Goal: Task Accomplishment & Management: Manage account settings

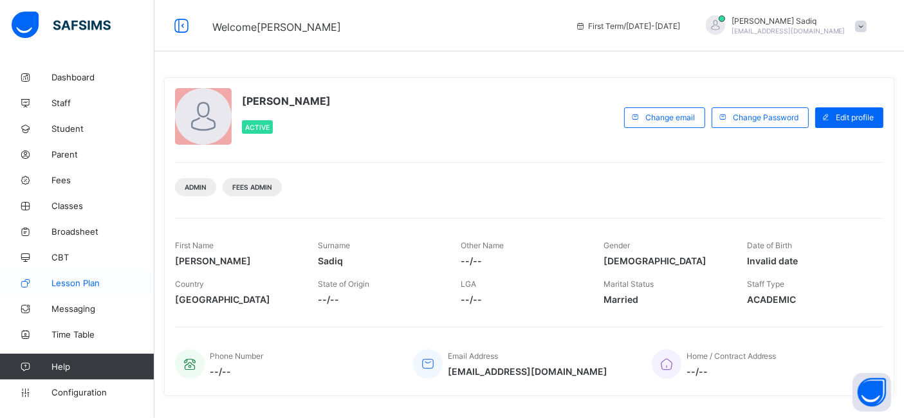
click at [72, 279] on span "Lesson Plan" at bounding box center [102, 283] width 103 height 10
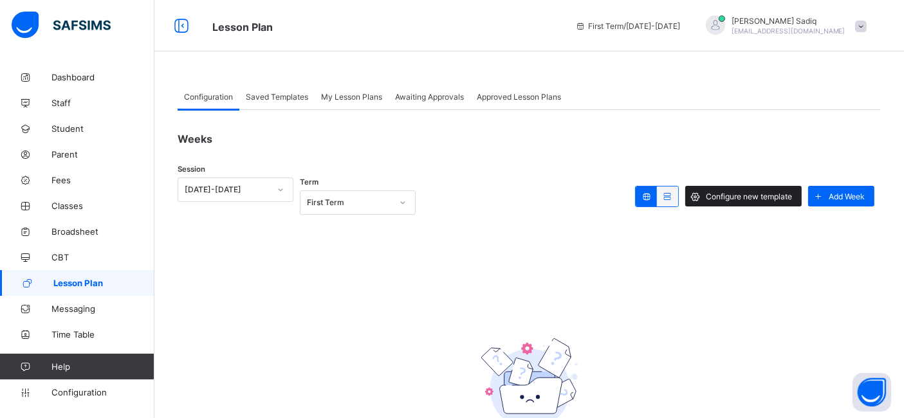
click at [773, 192] on span "Configure new template" at bounding box center [749, 197] width 86 height 10
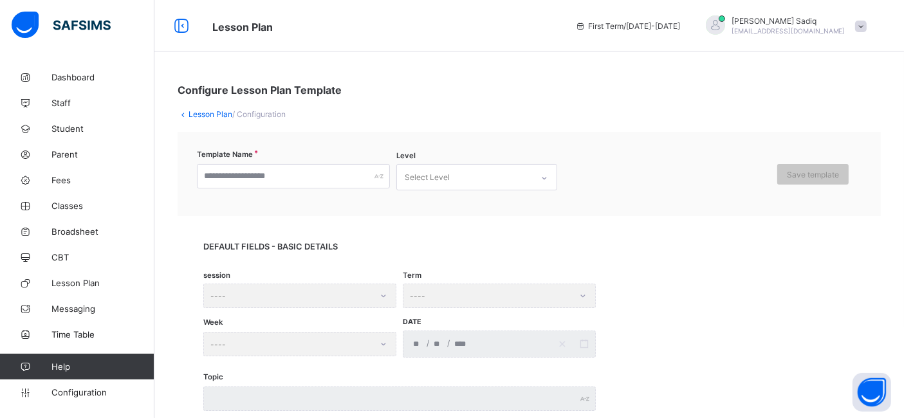
click at [286, 306] on div "session ----" at bounding box center [299, 296] width 193 height 24
click at [335, 291] on div "session ----" at bounding box center [299, 296] width 193 height 24
click at [382, 295] on div "session ----" at bounding box center [299, 296] width 193 height 24
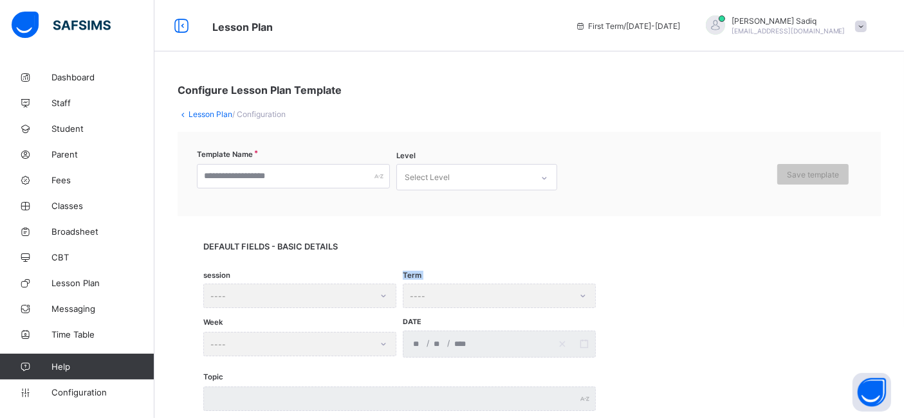
click at [382, 295] on div "session ----" at bounding box center [299, 296] width 193 height 24
click at [368, 228] on div "DEFAULT FIELDS - BASIC DETAILS session ---- Term ---- Week ---- Date / / Topic …" at bounding box center [530, 376] width 704 height 321
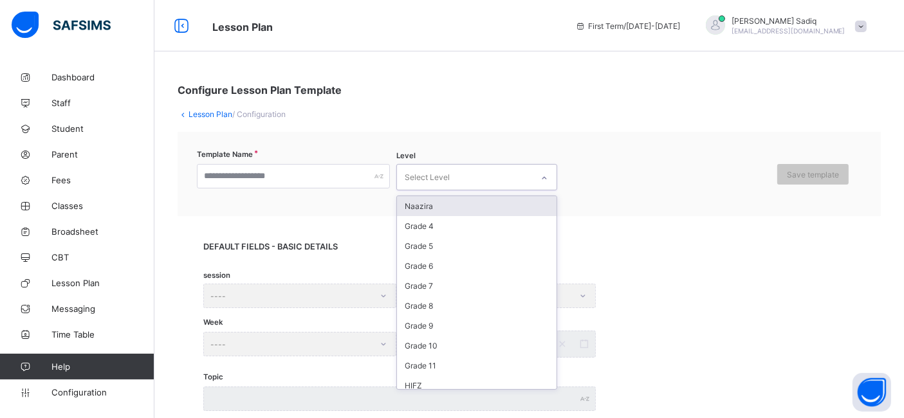
click at [440, 174] on div "Select Level" at bounding box center [427, 177] width 45 height 24
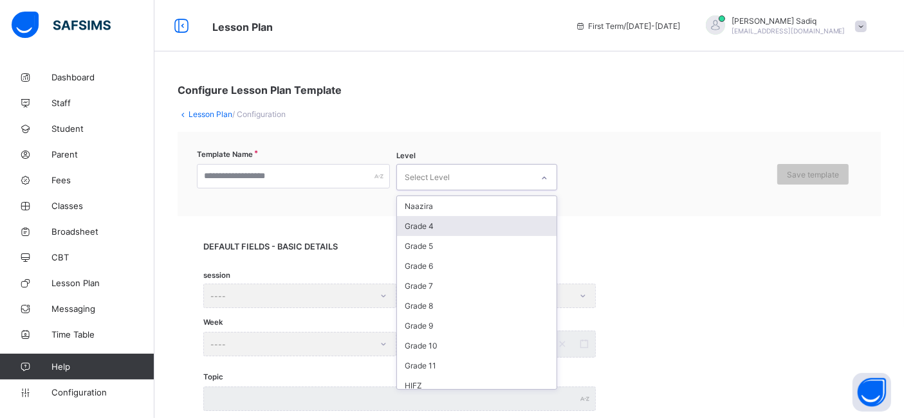
click at [432, 227] on div "Grade 4" at bounding box center [477, 226] width 160 height 20
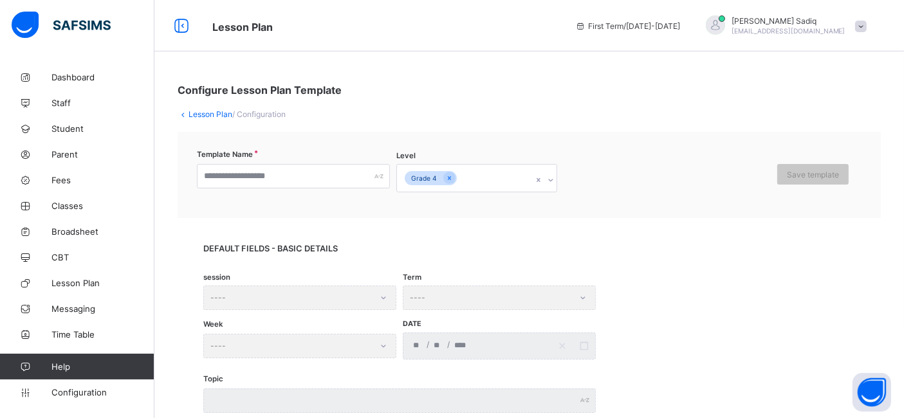
click at [353, 290] on div "session ----" at bounding box center [299, 298] width 193 height 24
click at [384, 294] on div "session ----" at bounding box center [299, 298] width 193 height 24
click at [307, 178] on input "text" at bounding box center [293, 176] width 193 height 24
click at [465, 239] on div "DEFAULT FIELDS - BASIC DETAILS session ---- Term ---- Week ---- Date / / Topic …" at bounding box center [530, 378] width 704 height 321
click at [384, 295] on div "session ----" at bounding box center [299, 298] width 193 height 24
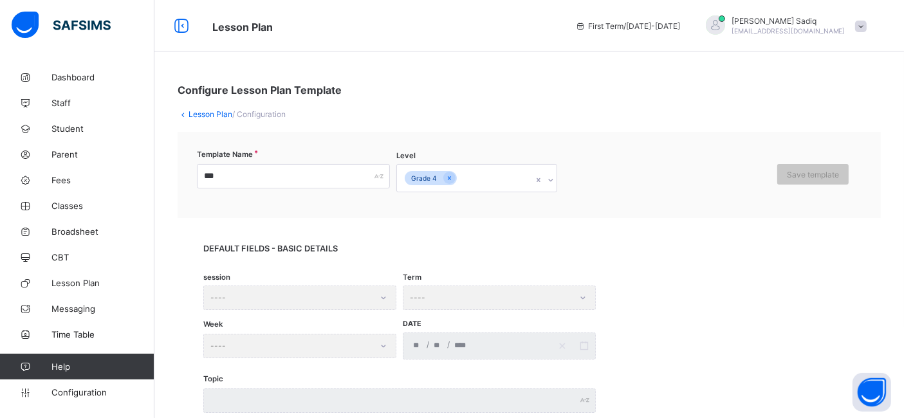
click at [384, 295] on div "session ----" at bounding box center [299, 298] width 193 height 24
click at [378, 175] on div "***" at bounding box center [293, 176] width 193 height 24
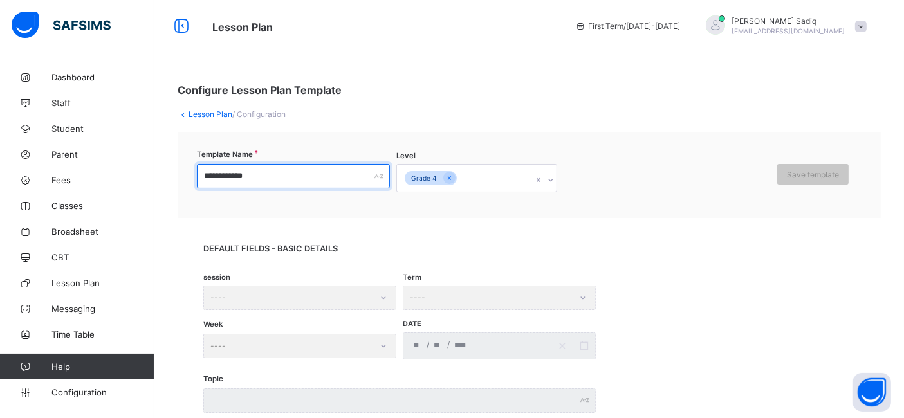
type input "**********"
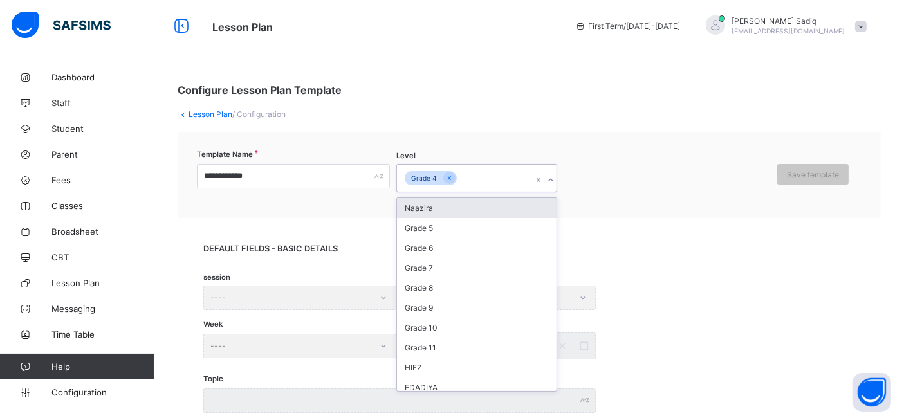
click at [492, 179] on div "Grade 4" at bounding box center [464, 178] width 135 height 27
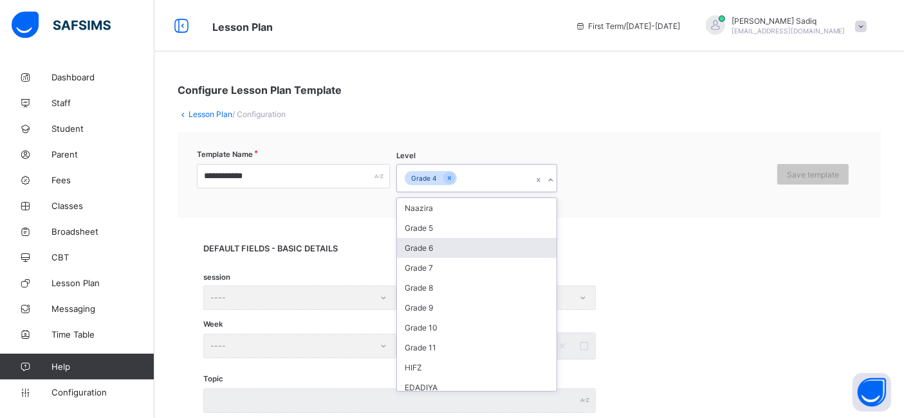
click at [422, 241] on div "Grade 6" at bounding box center [477, 248] width 160 height 20
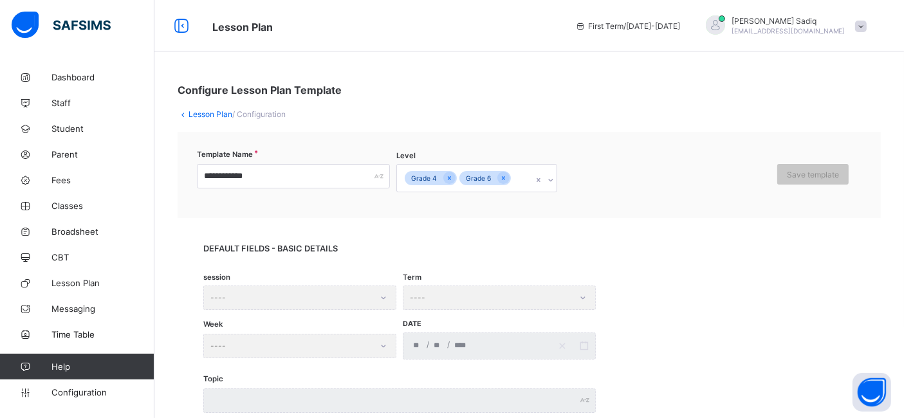
click at [383, 297] on div "session ----" at bounding box center [299, 298] width 193 height 24
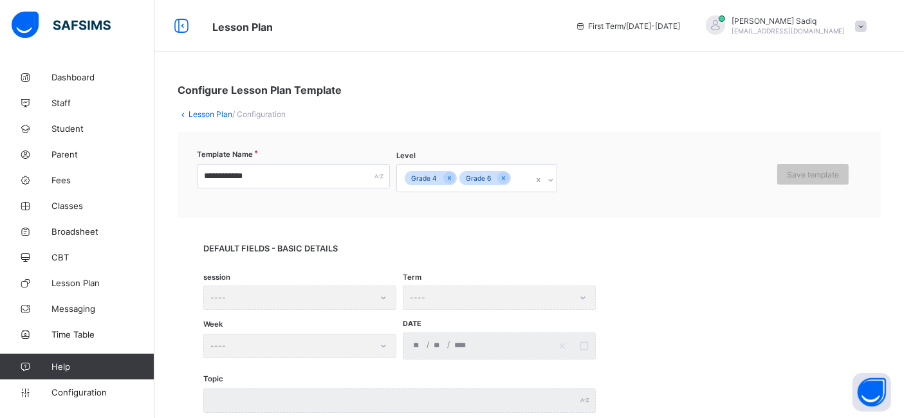
click at [205, 110] on link "Lesson Plan" at bounding box center [211, 114] width 44 height 10
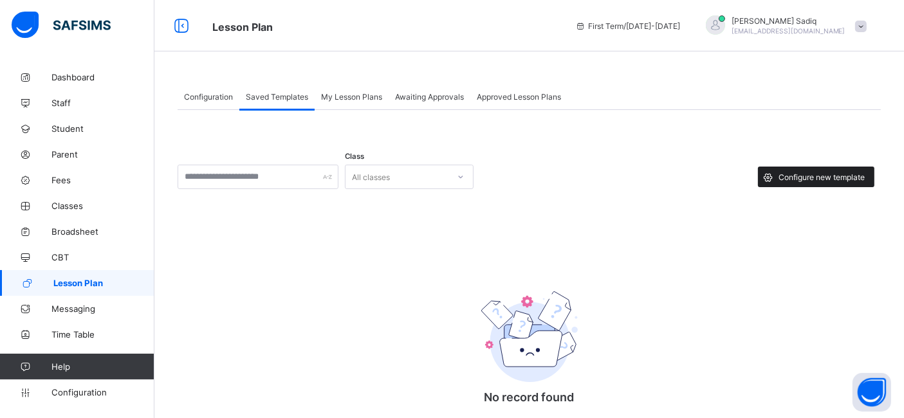
click at [815, 174] on span "Configure new template" at bounding box center [822, 178] width 86 height 10
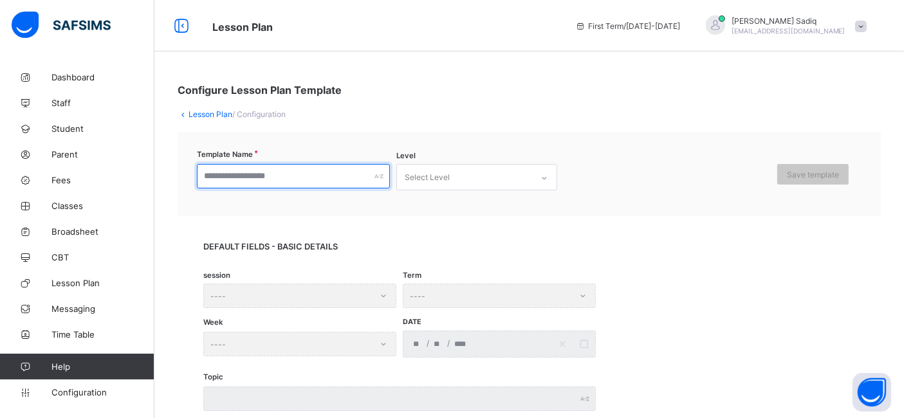
click at [364, 174] on input "text" at bounding box center [293, 176] width 193 height 24
click at [341, 295] on div "session ----" at bounding box center [299, 296] width 193 height 24
click at [209, 115] on link "Lesson Plan" at bounding box center [211, 114] width 44 height 10
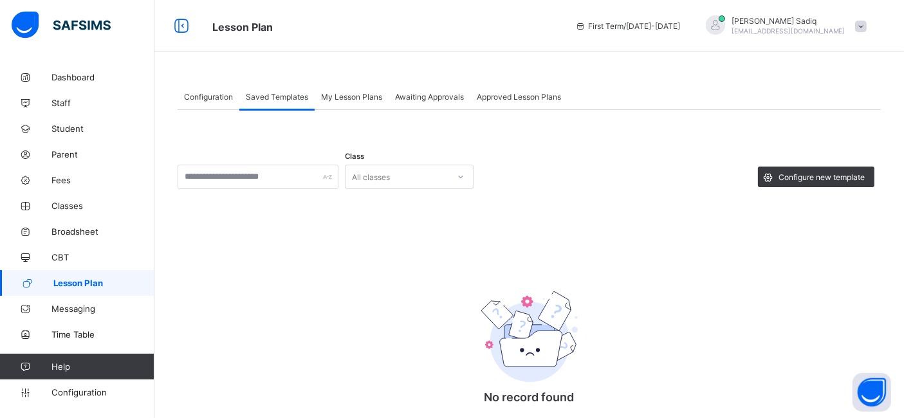
click at [353, 100] on span "My Lesson Plans" at bounding box center [351, 97] width 61 height 10
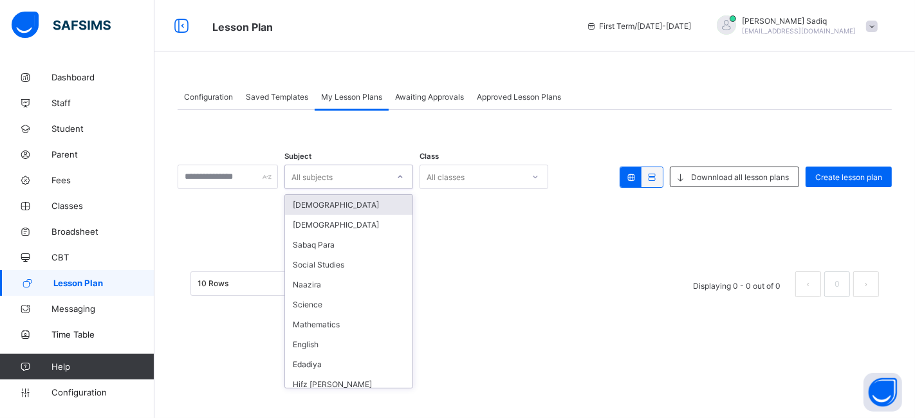
click at [375, 180] on div "All subjects" at bounding box center [336, 177] width 103 height 18
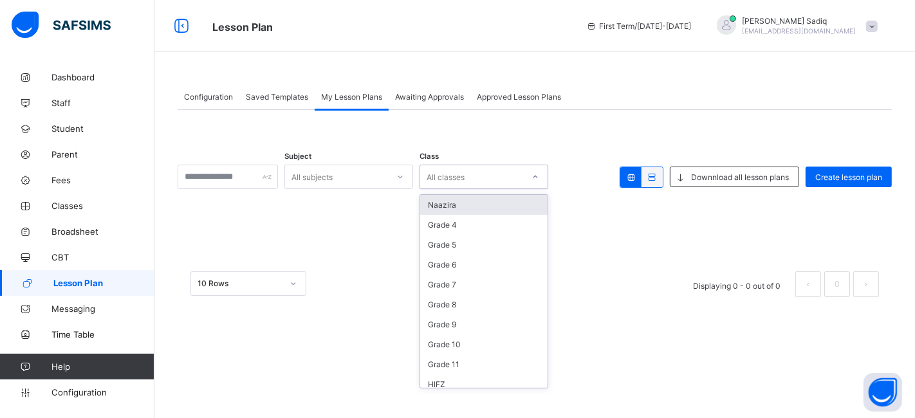
click at [465, 176] on div "All classes" at bounding box center [446, 177] width 38 height 24
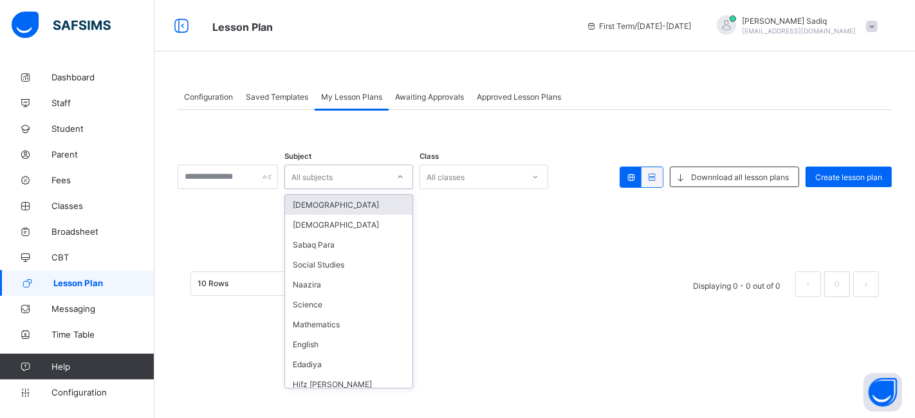
click at [368, 174] on div "All subjects" at bounding box center [336, 177] width 103 height 18
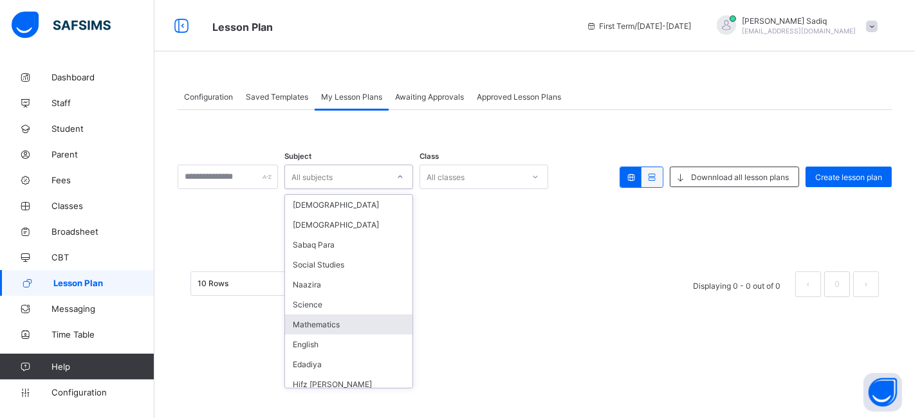
click at [333, 326] on div "Mathematics" at bounding box center [348, 325] width 127 height 20
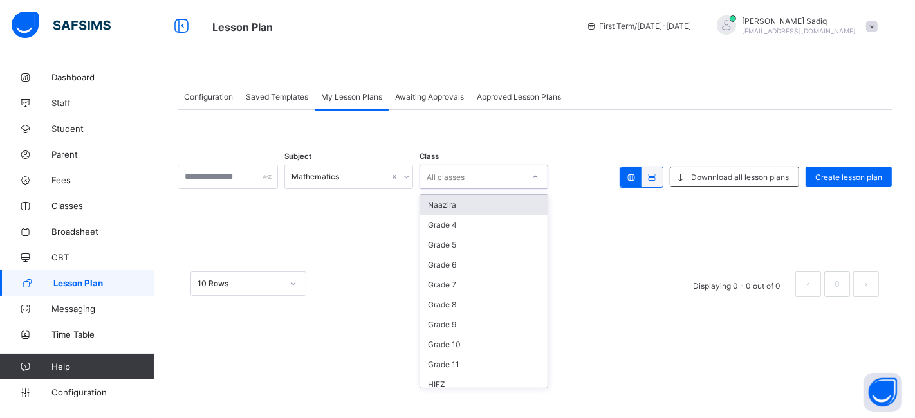
click at [483, 175] on div "All classes" at bounding box center [471, 177] width 103 height 18
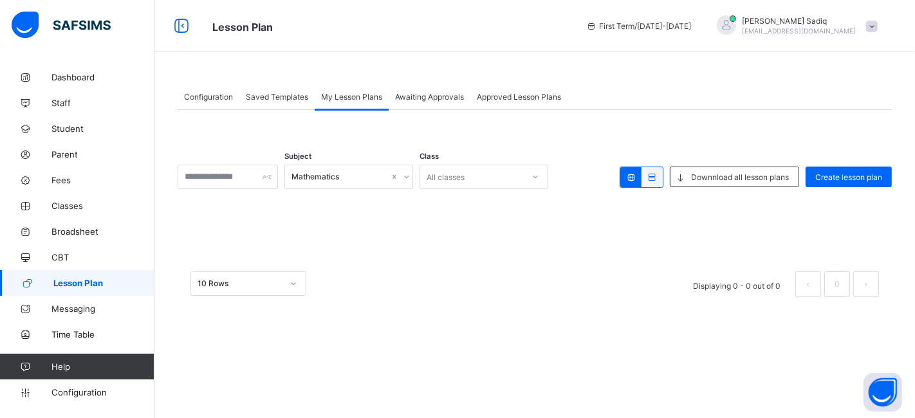
click at [597, 227] on div "Subject Mathematics Class All classes Downnload all lesson plans Create lesson …" at bounding box center [535, 210] width 715 height 200
click at [874, 167] on div "Create lesson plan" at bounding box center [849, 177] width 86 height 21
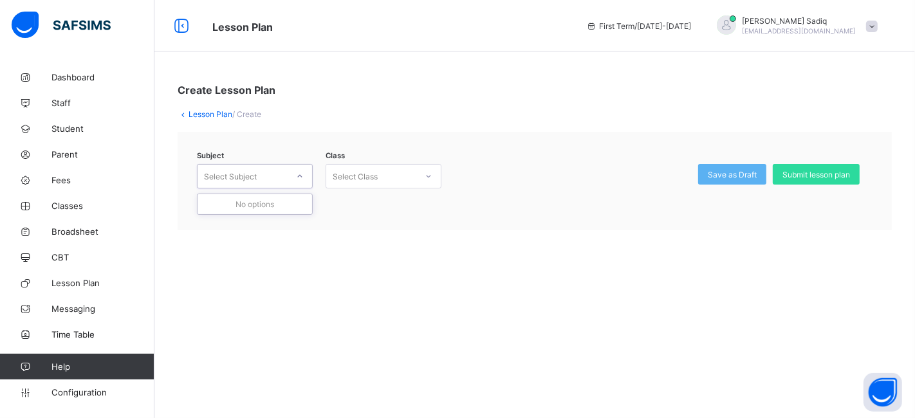
click at [289, 177] on div at bounding box center [300, 176] width 22 height 21
click at [297, 173] on icon at bounding box center [300, 176] width 8 height 13
click at [364, 171] on div "Select Class" at bounding box center [355, 176] width 45 height 24
click at [291, 177] on div at bounding box center [300, 176] width 22 height 21
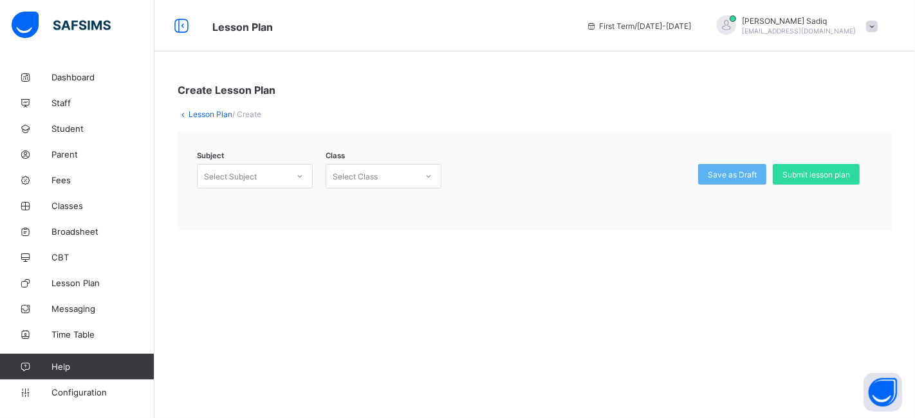
click at [205, 112] on link "Lesson Plan" at bounding box center [211, 114] width 44 height 10
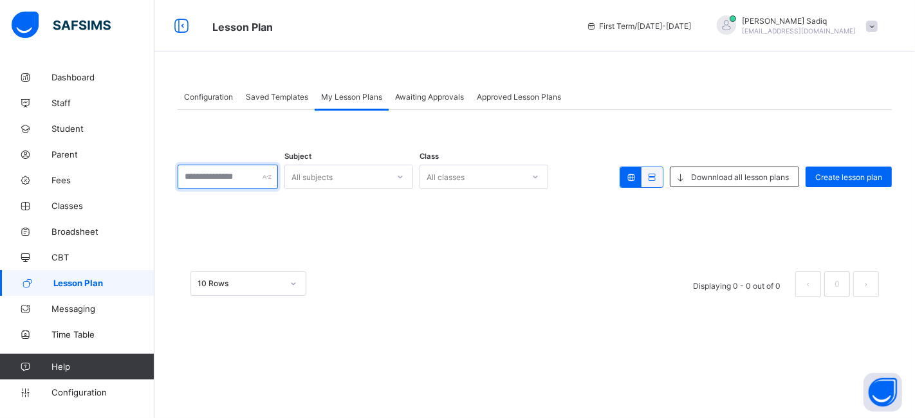
click at [225, 174] on input "text" at bounding box center [228, 177] width 100 height 24
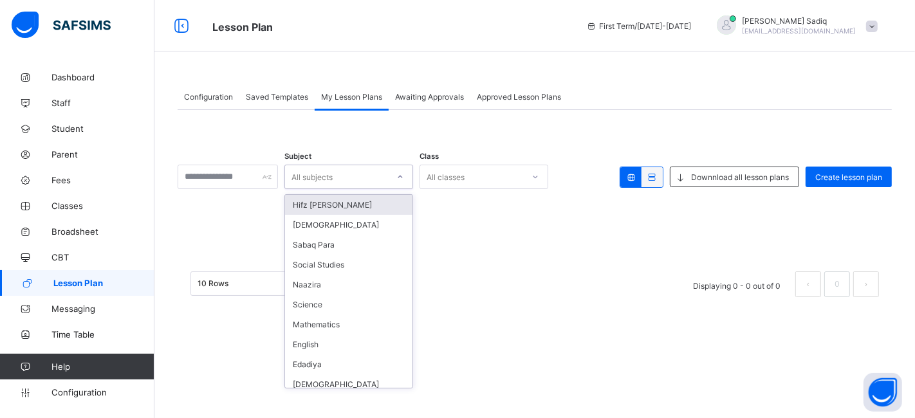
click at [362, 166] on div "All subjects" at bounding box center [349, 177] width 129 height 24
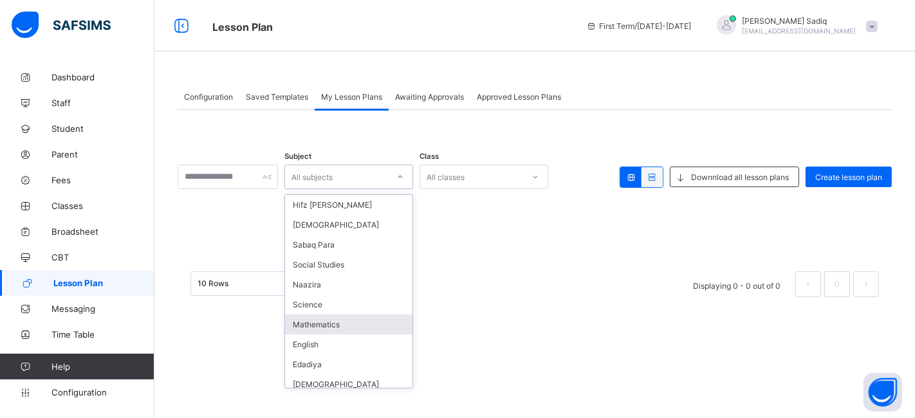
click at [329, 323] on div "Mathematics" at bounding box center [348, 325] width 127 height 20
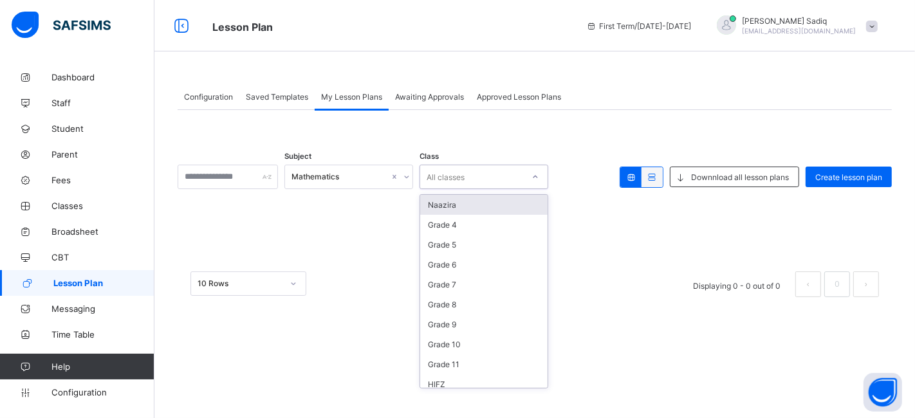
click at [461, 181] on div "All classes" at bounding box center [446, 177] width 38 height 24
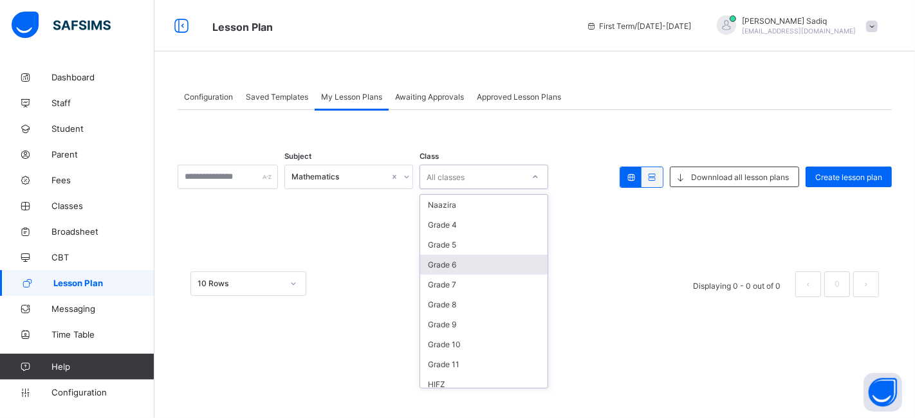
click at [458, 263] on div "Grade 6" at bounding box center [483, 265] width 127 height 20
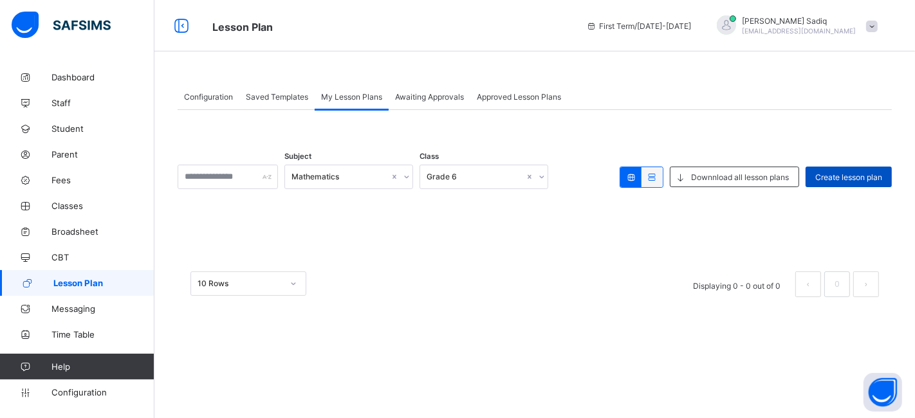
click at [837, 169] on div "Create lesson plan" at bounding box center [849, 177] width 86 height 21
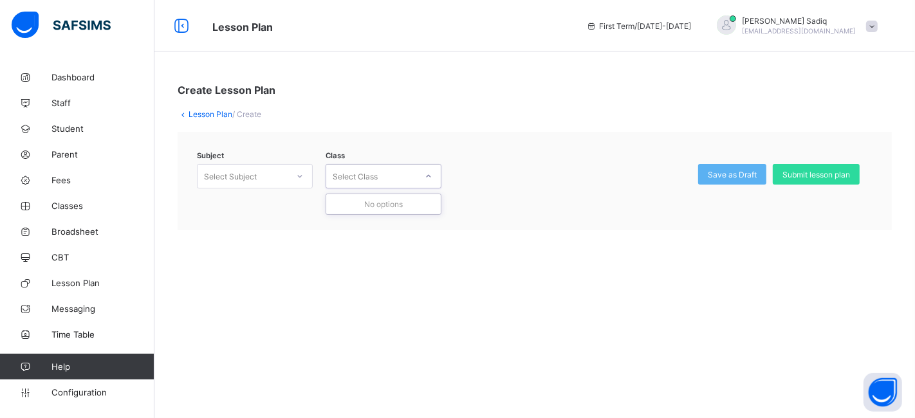
click at [373, 185] on div "Select Class" at bounding box center [384, 176] width 116 height 24
click at [248, 177] on div "Select Subject" at bounding box center [230, 176] width 53 height 24
click at [215, 114] on link "Lesson Plan" at bounding box center [211, 114] width 44 height 10
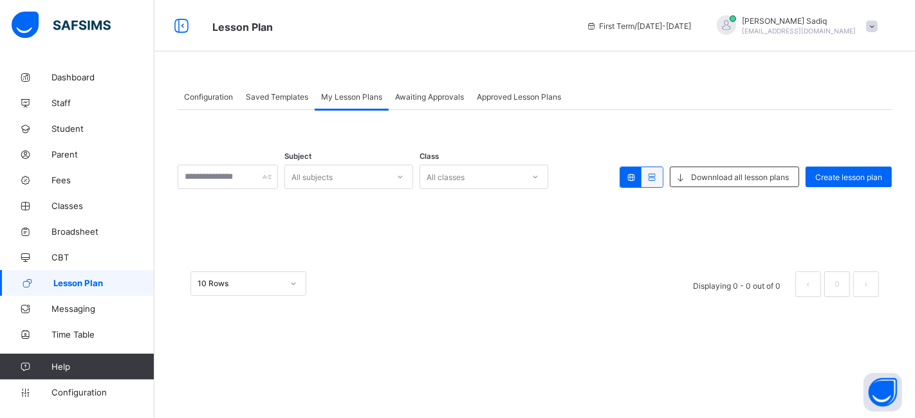
click at [440, 104] on div "Awaiting Approvals" at bounding box center [430, 97] width 82 height 26
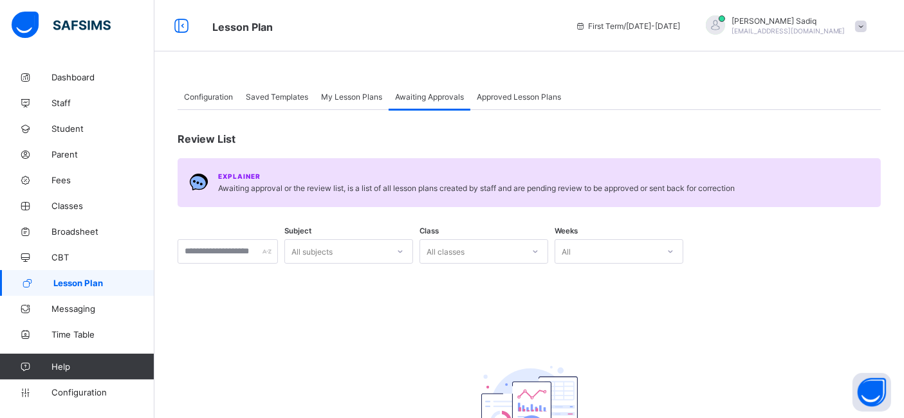
click at [499, 103] on div "Approved Lesson Plans" at bounding box center [519, 97] width 97 height 26
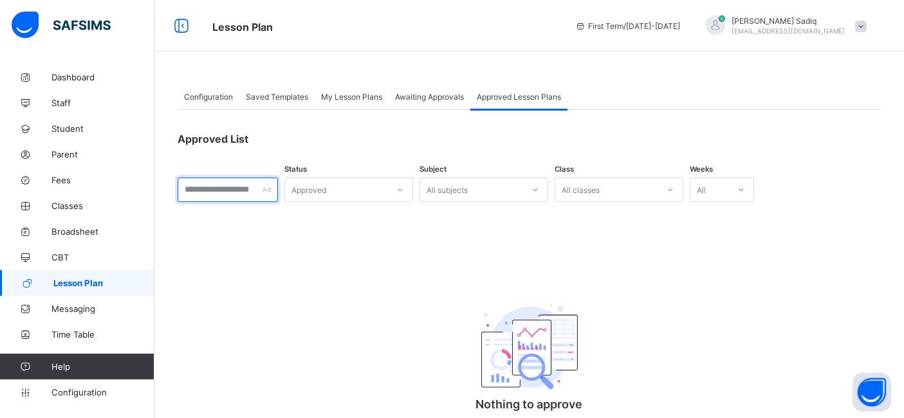
click at [242, 194] on input "text" at bounding box center [228, 190] width 100 height 24
click at [223, 103] on div "Configuration" at bounding box center [209, 97] width 62 height 26
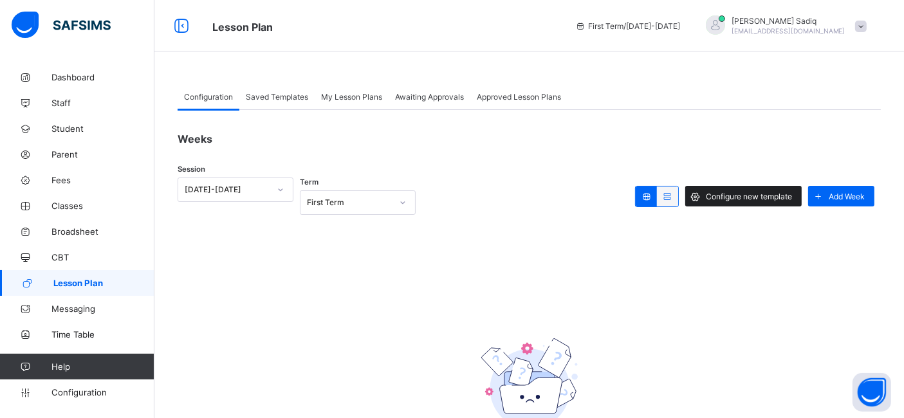
click at [748, 197] on span "Configure new template" at bounding box center [749, 197] width 86 height 10
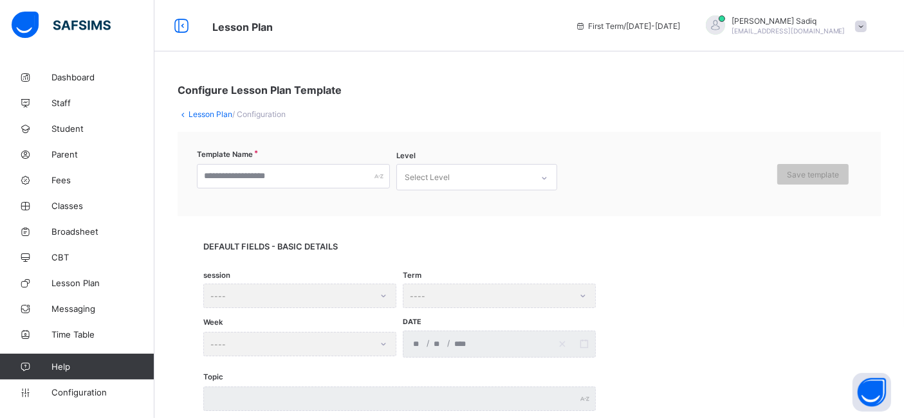
click at [201, 117] on link "Lesson Plan" at bounding box center [211, 114] width 44 height 10
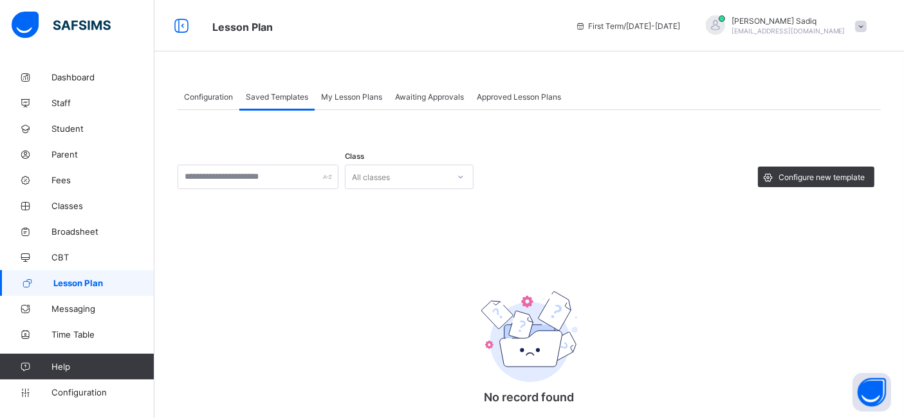
click at [200, 95] on span "Configuration" at bounding box center [208, 97] width 49 height 10
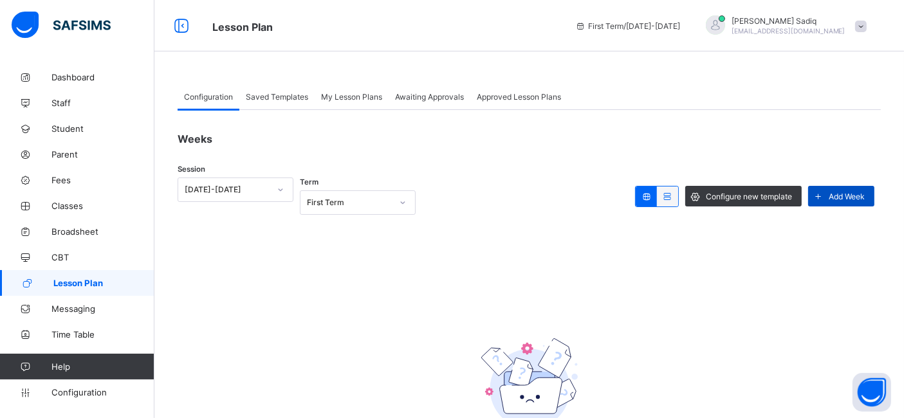
click at [857, 198] on span "Add Week" at bounding box center [847, 197] width 36 height 10
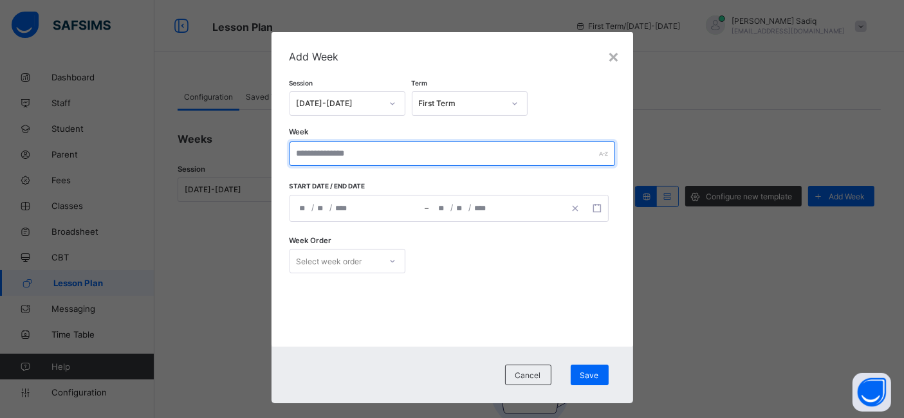
click at [355, 164] on input "text" at bounding box center [453, 154] width 326 height 24
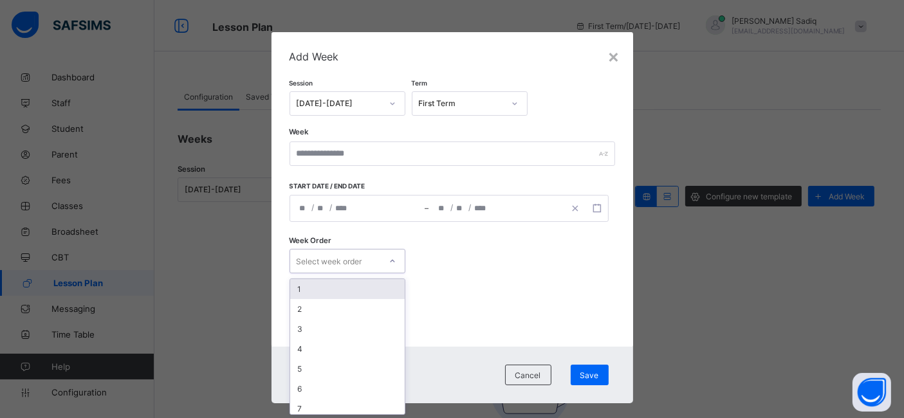
scroll to position [16, 0]
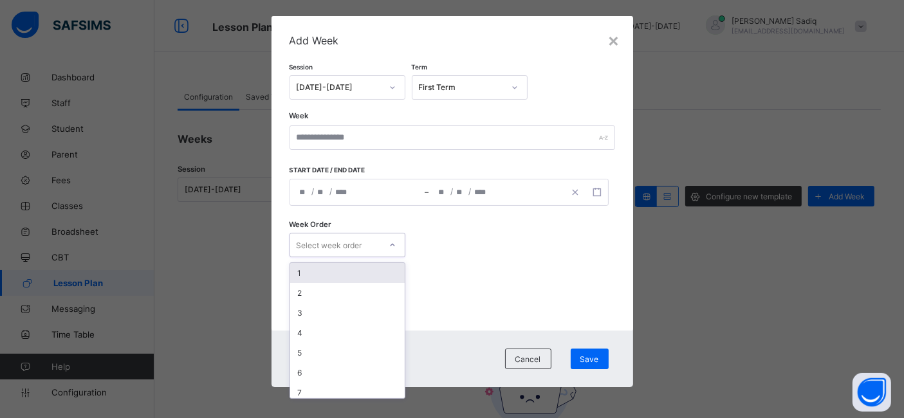
click at [346, 257] on div "Week Order option 1 focused, 1 of 15. 15 results available. Use Up and Down to …" at bounding box center [453, 245] width 326 height 53
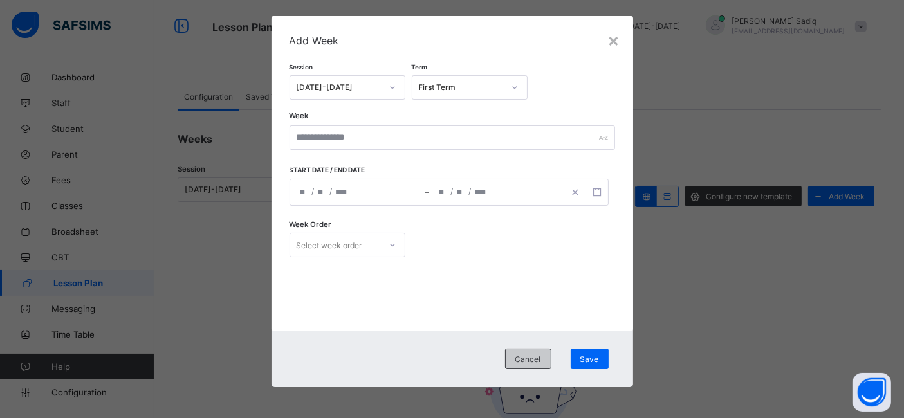
click at [527, 360] on span "Cancel" at bounding box center [529, 360] width 26 height 10
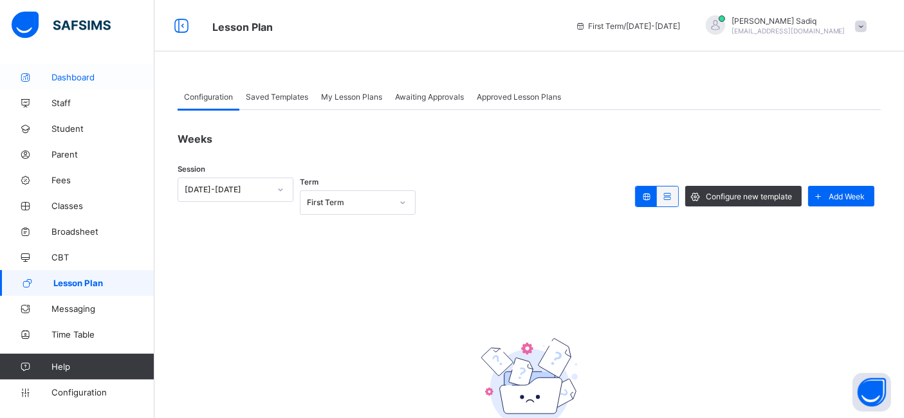
click at [66, 85] on link "Dashboard" at bounding box center [77, 77] width 154 height 26
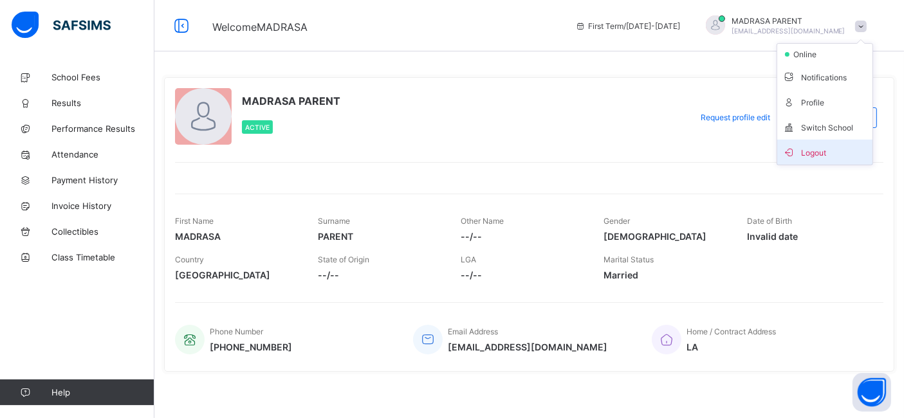
click at [817, 142] on li "Logout" at bounding box center [825, 152] width 95 height 25
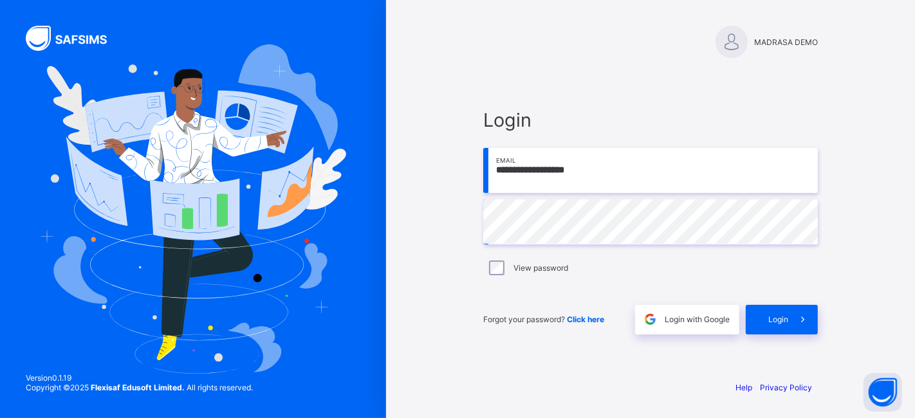
type input "**********"
click at [769, 315] on span "Login" at bounding box center [779, 320] width 20 height 10
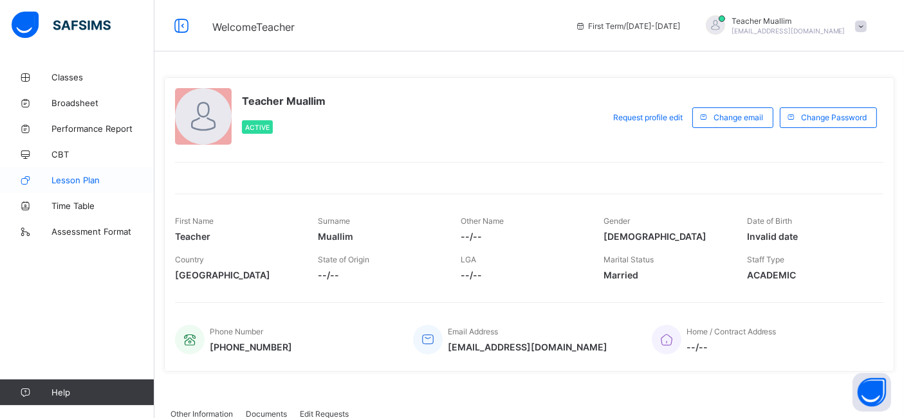
click at [79, 185] on link "Lesson Plan" at bounding box center [77, 180] width 154 height 26
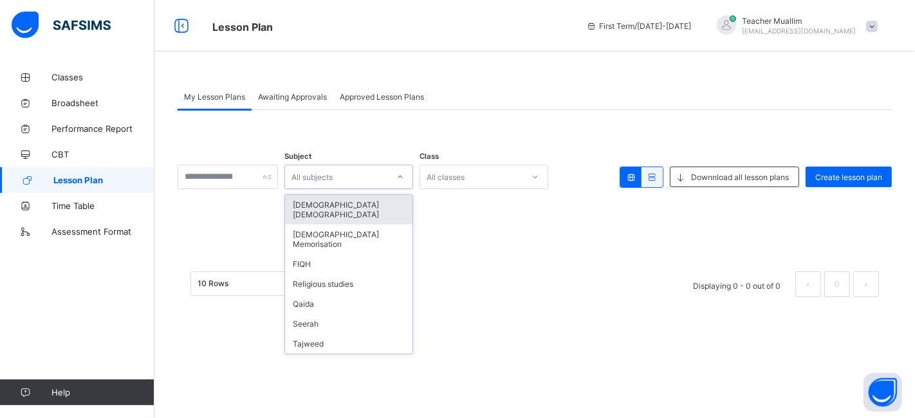
click at [333, 178] on div "All subjects" at bounding box center [312, 177] width 41 height 24
click at [353, 209] on div "Nazrah Quran" at bounding box center [348, 210] width 127 height 30
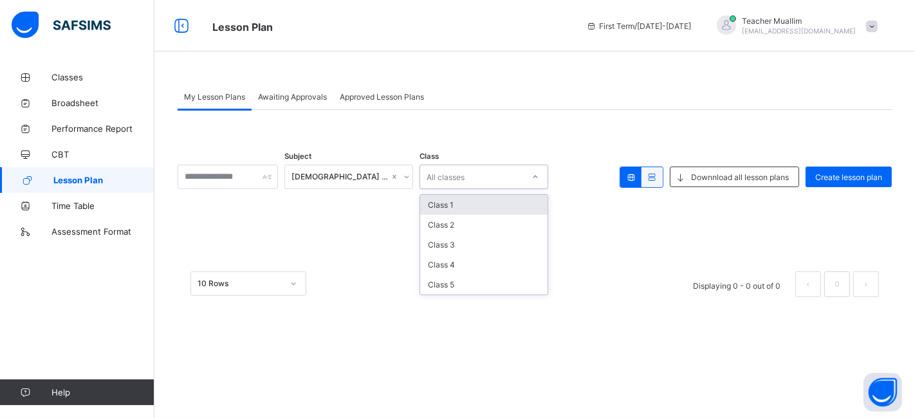
click at [483, 177] on div "All classes" at bounding box center [471, 177] width 103 height 18
click at [485, 199] on div "Class 1" at bounding box center [483, 205] width 127 height 20
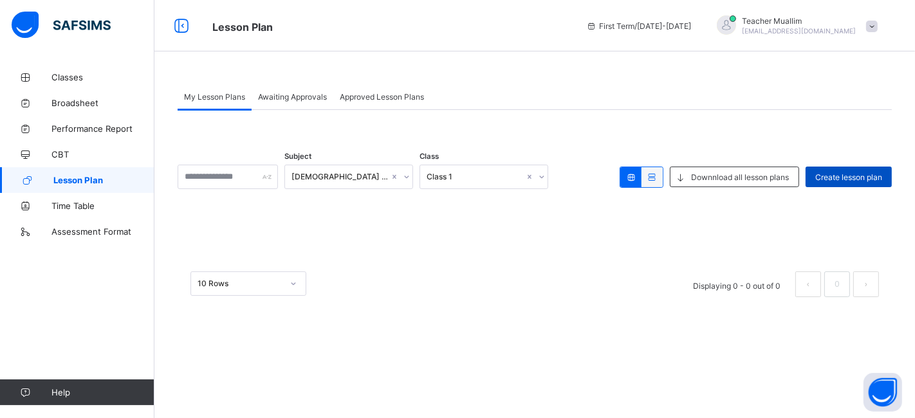
click at [837, 174] on span "Create lesson plan" at bounding box center [849, 178] width 67 height 10
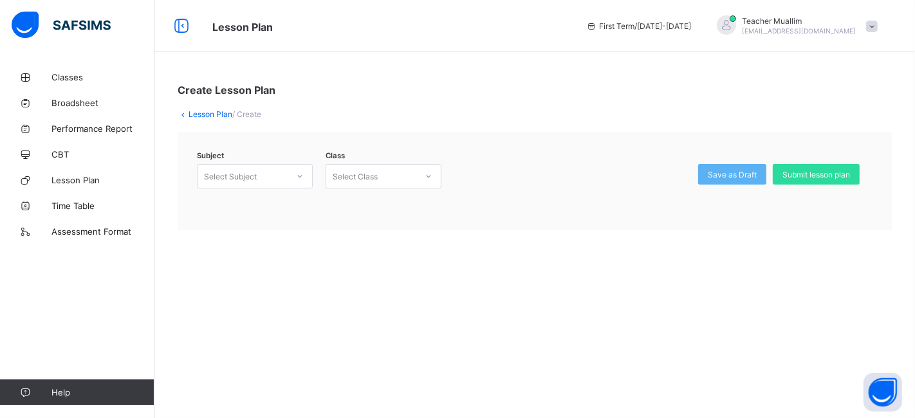
click at [281, 188] on div "Subject Select Subject" at bounding box center [255, 184] width 116 height 41
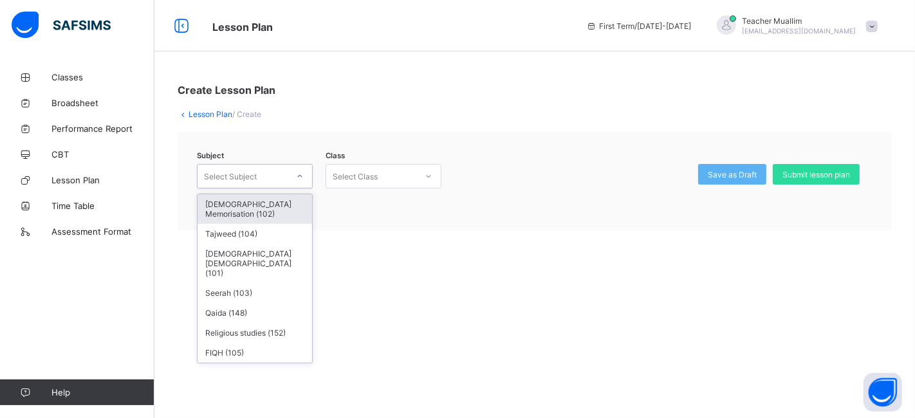
click at [306, 173] on div at bounding box center [300, 176] width 22 height 21
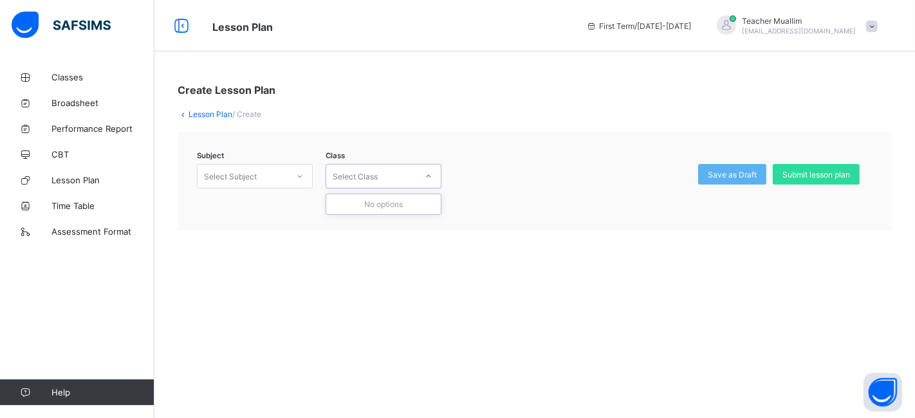
click at [384, 173] on div "Select Class" at bounding box center [371, 176] width 90 height 18
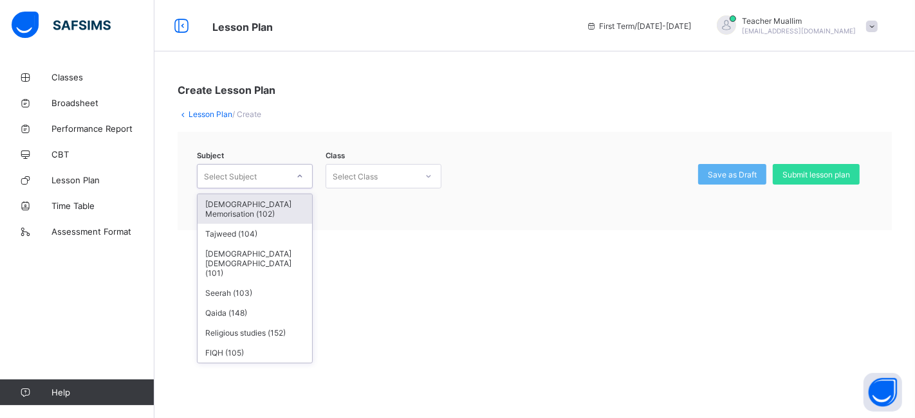
click at [275, 170] on div "Select Subject" at bounding box center [243, 176] width 90 height 18
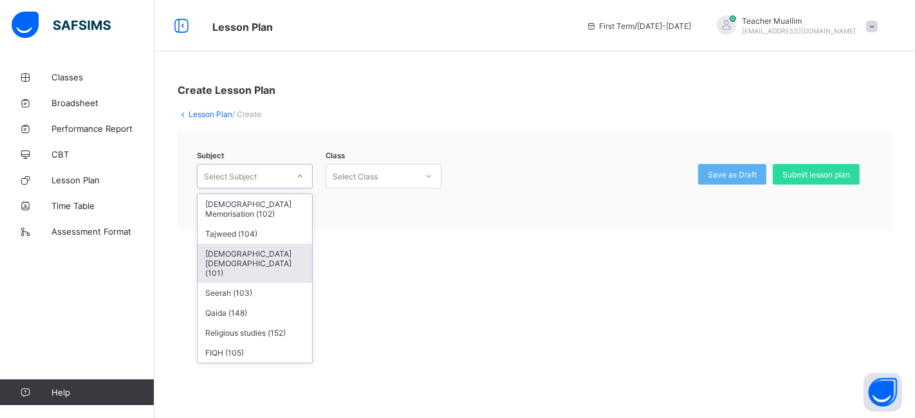
click at [256, 245] on div "Nazrah Quran (101)" at bounding box center [255, 263] width 115 height 39
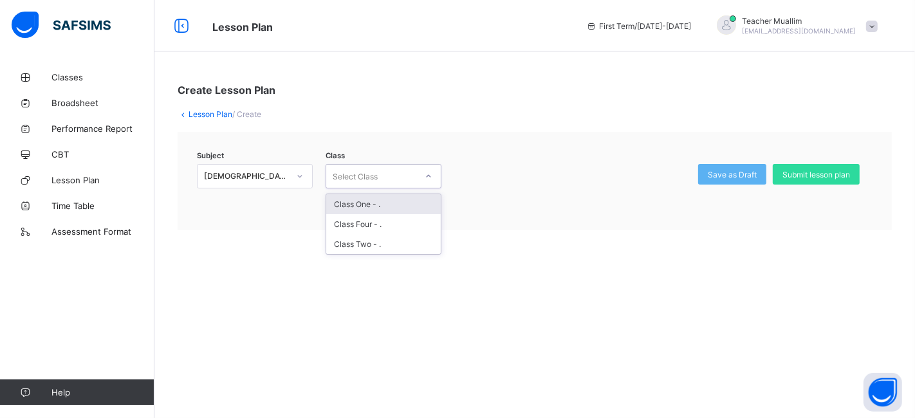
click at [366, 177] on div "Select Class" at bounding box center [355, 176] width 45 height 24
click at [391, 202] on div "Class One - ." at bounding box center [383, 204] width 115 height 20
click at [213, 117] on link "Lesson Plan" at bounding box center [211, 114] width 44 height 10
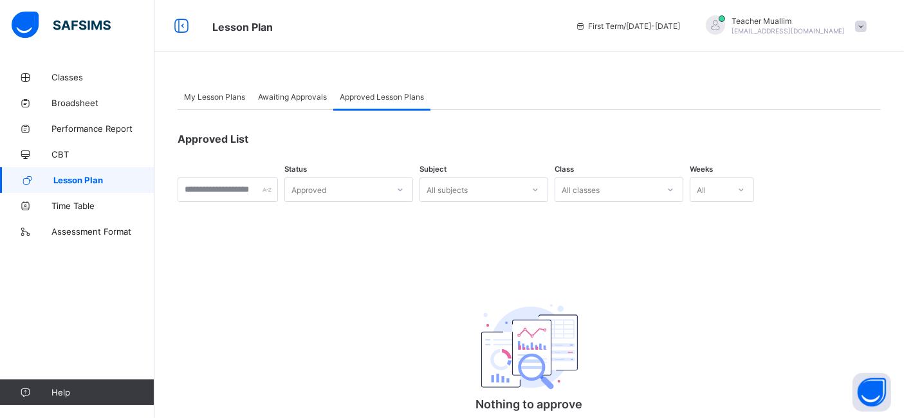
click at [867, 25] on span at bounding box center [861, 27] width 12 height 12
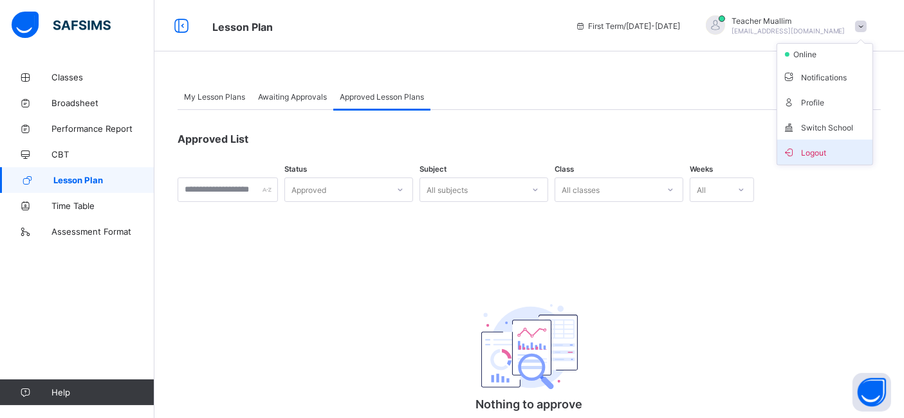
click at [839, 145] on span "Logout" at bounding box center [825, 152] width 85 height 15
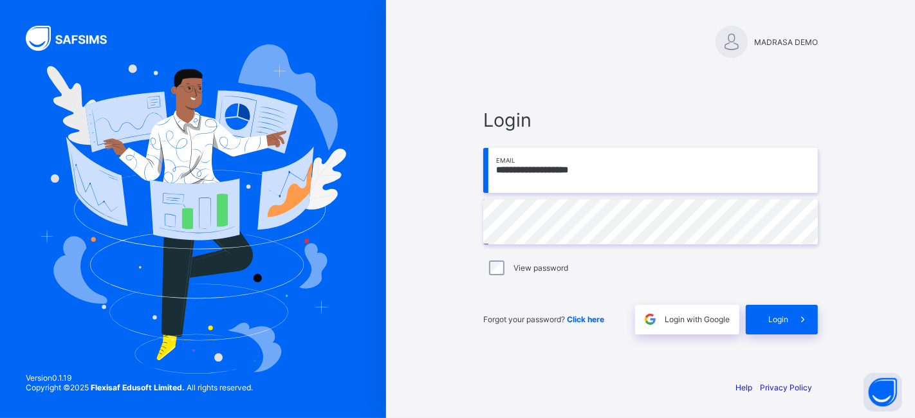
click at [626, 172] on input "**********" at bounding box center [650, 170] width 335 height 45
type input "**********"
click at [774, 316] on span "Login" at bounding box center [779, 320] width 20 height 10
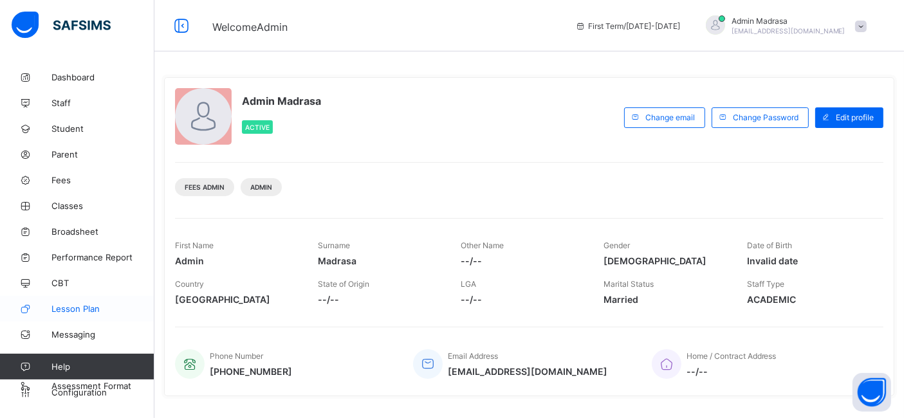
click at [81, 310] on span "Lesson Plan" at bounding box center [102, 309] width 103 height 10
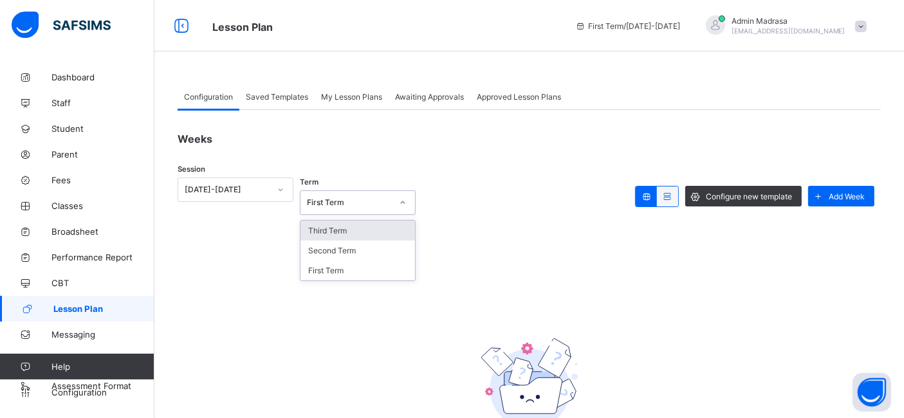
click at [345, 202] on div "First Term" at bounding box center [349, 203] width 85 height 10
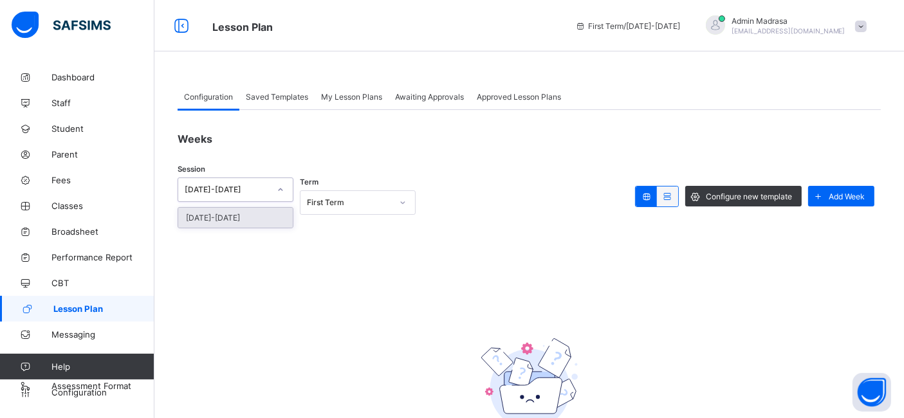
click at [239, 185] on div "2024-2025" at bounding box center [227, 190] width 85 height 10
click at [238, 189] on div "2024-2025" at bounding box center [227, 190] width 85 height 10
click at [245, 188] on div "2024-2025" at bounding box center [227, 190] width 85 height 10
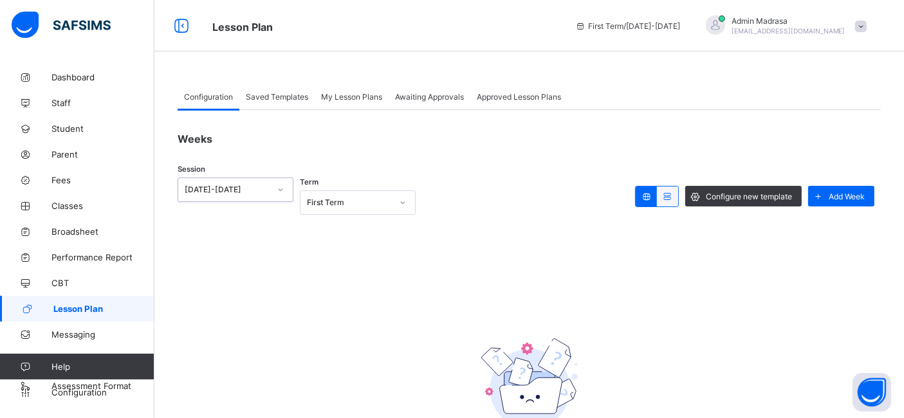
click at [245, 188] on div "2024-2025" at bounding box center [227, 190] width 85 height 10
click at [91, 393] on span "Configuration" at bounding box center [102, 393] width 102 height 10
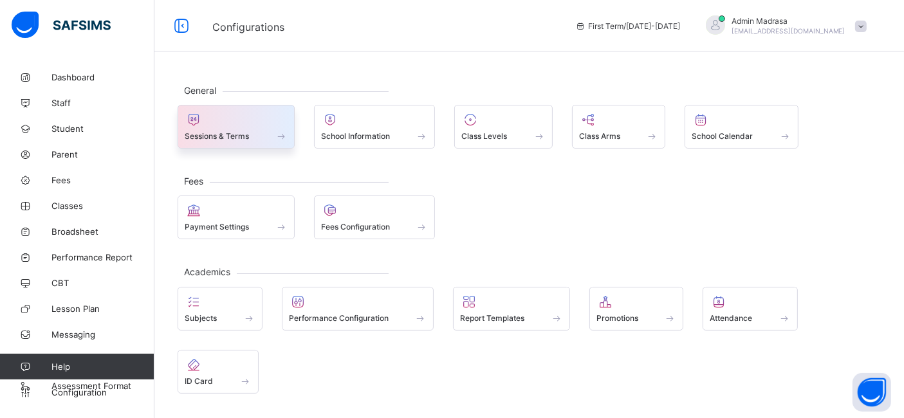
click at [215, 135] on span "Sessions & Terms" at bounding box center [217, 136] width 64 height 10
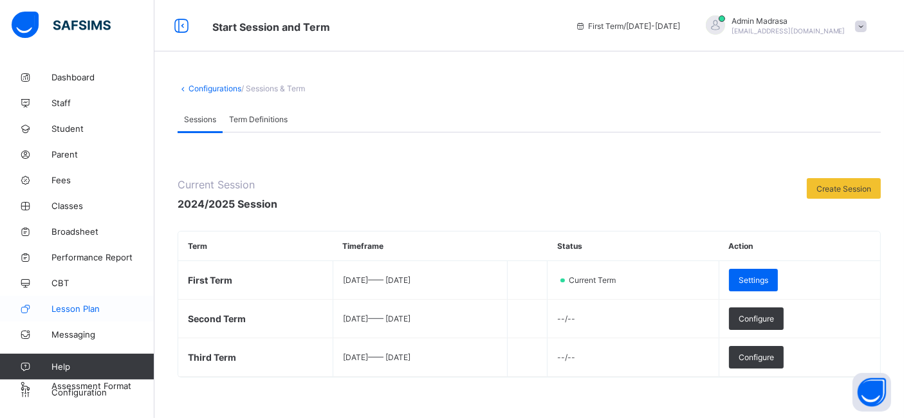
click at [78, 313] on link "Lesson Plan" at bounding box center [77, 309] width 154 height 26
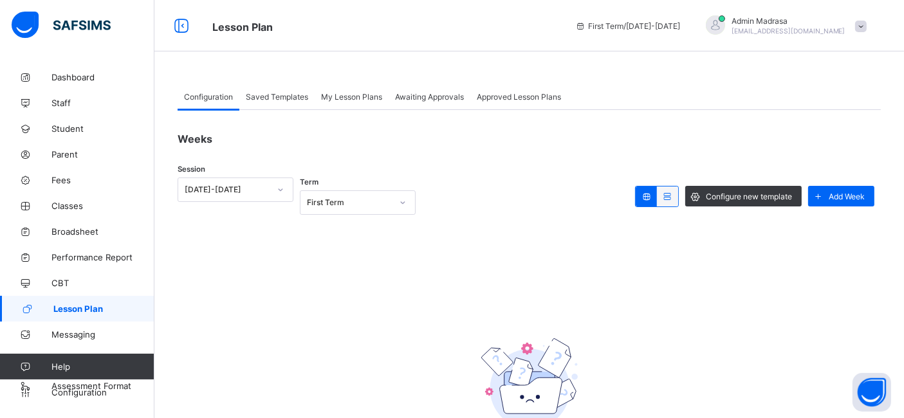
click at [280, 102] on div "Saved Templates" at bounding box center [276, 97] width 75 height 26
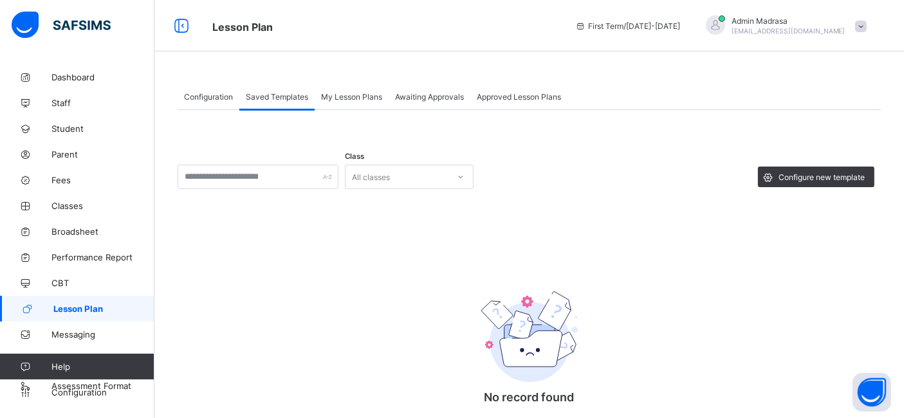
click at [214, 106] on div "Configuration" at bounding box center [209, 97] width 62 height 26
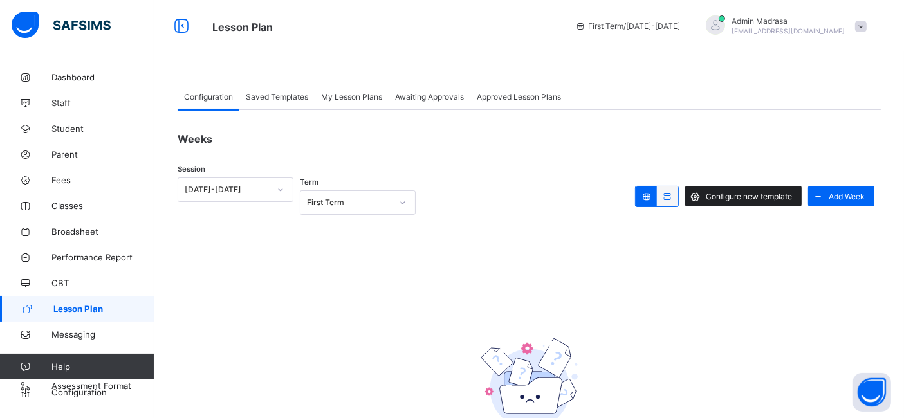
click at [750, 196] on span "Configure new template" at bounding box center [749, 197] width 86 height 10
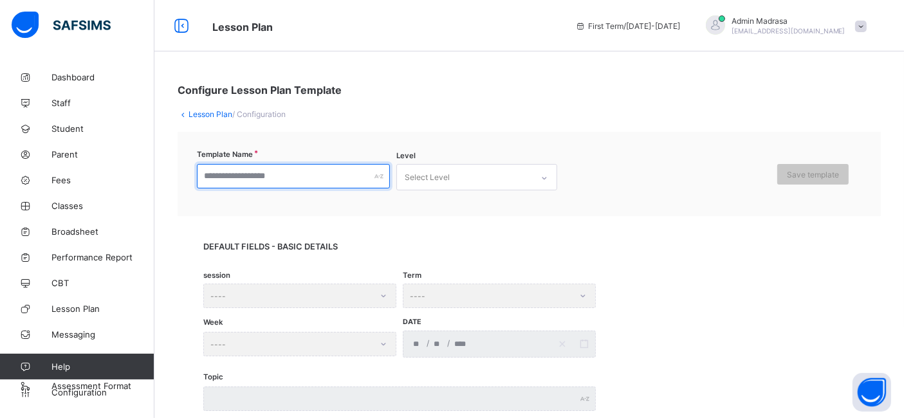
click at [310, 172] on input "text" at bounding box center [293, 176] width 193 height 24
type input "**"
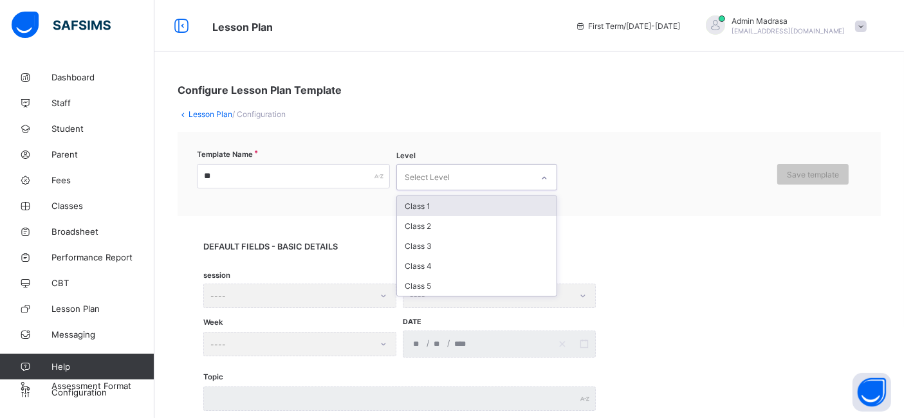
click at [434, 180] on div "Select Level" at bounding box center [427, 177] width 45 height 24
click at [434, 203] on div "Class 1" at bounding box center [477, 206] width 160 height 20
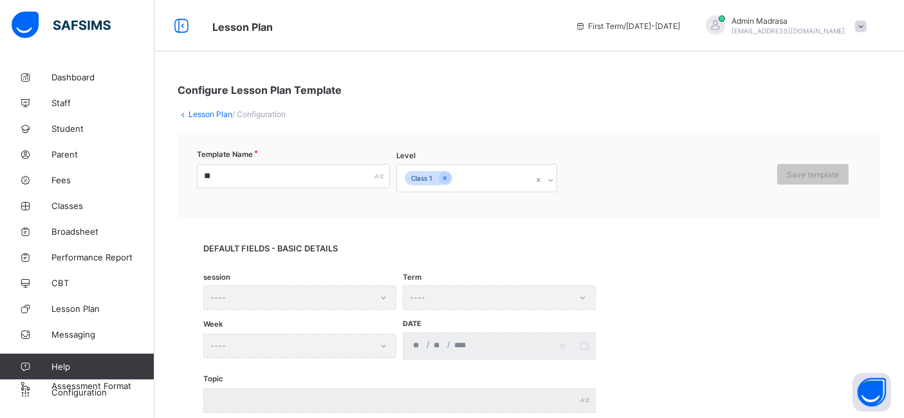
click at [387, 297] on div "session ----" at bounding box center [299, 298] width 193 height 24
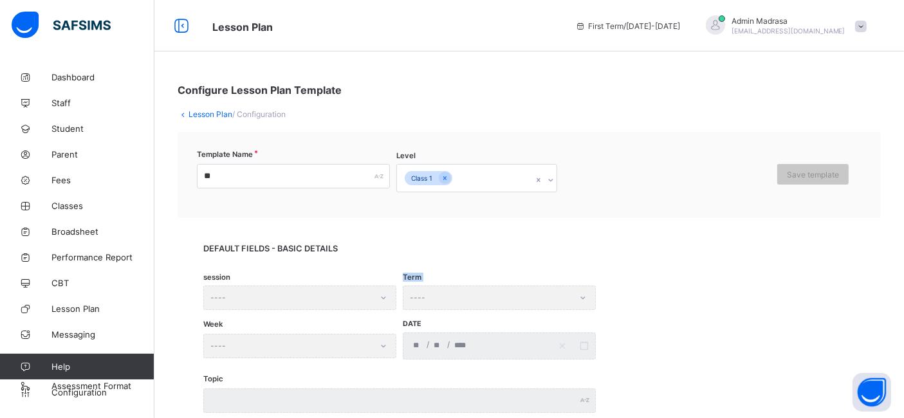
click at [387, 297] on div "session ----" at bounding box center [299, 298] width 193 height 24
click at [336, 293] on div "session ----" at bounding box center [299, 298] width 193 height 24
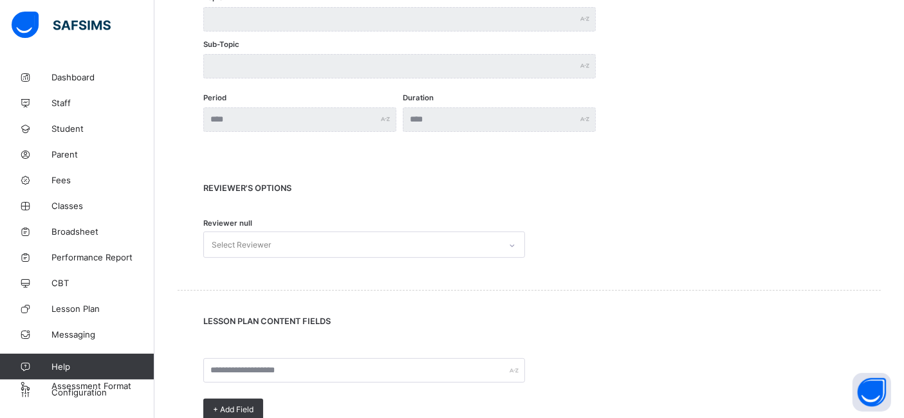
scroll to position [402, 0]
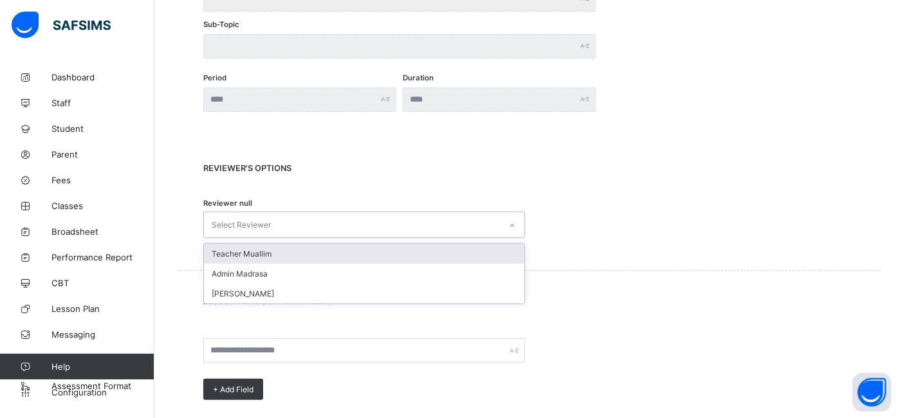
click at [340, 221] on div "Select Reviewer" at bounding box center [352, 224] width 296 height 25
click at [291, 256] on div "Teacher Muallim" at bounding box center [364, 254] width 321 height 20
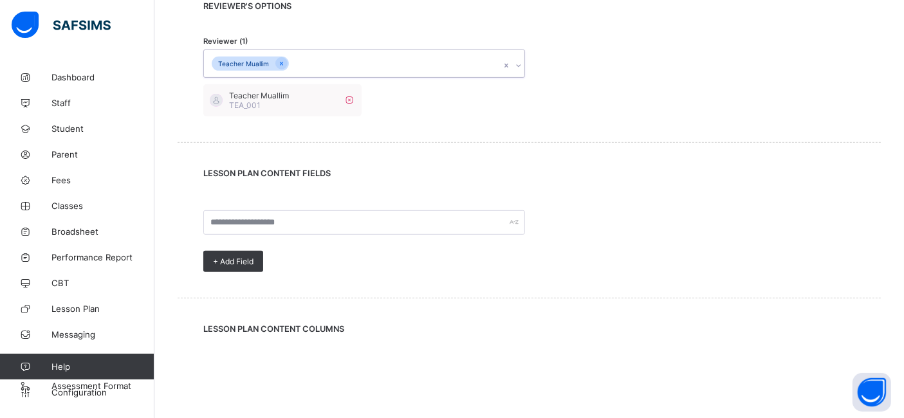
scroll to position [559, 0]
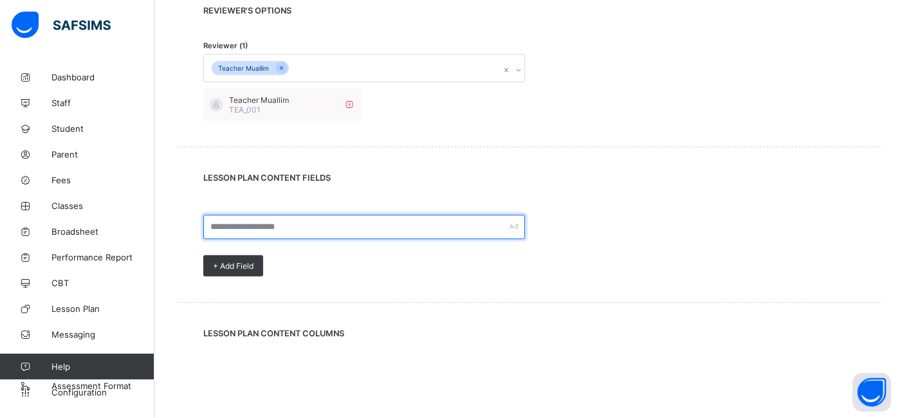
click at [309, 223] on input "text" at bounding box center [364, 227] width 322 height 24
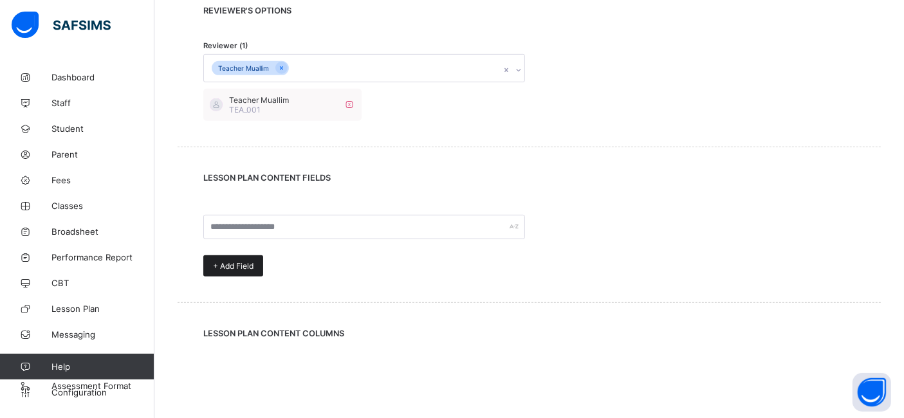
click at [230, 264] on span "+ Add Field" at bounding box center [233, 266] width 41 height 10
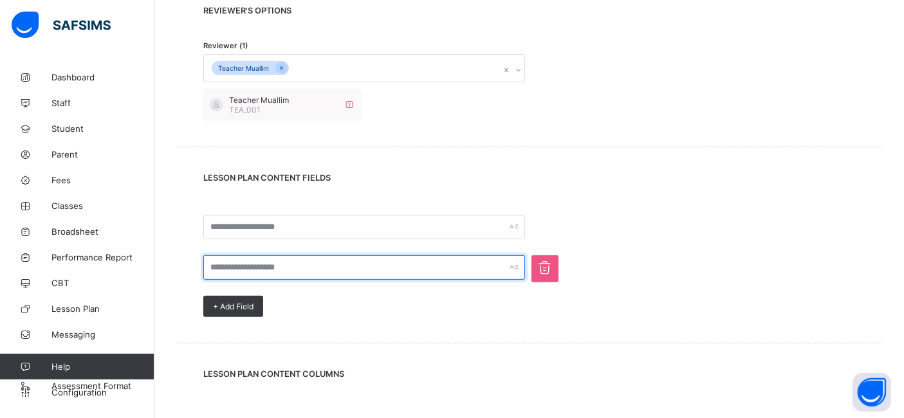
click at [351, 267] on input "text" at bounding box center [364, 268] width 322 height 24
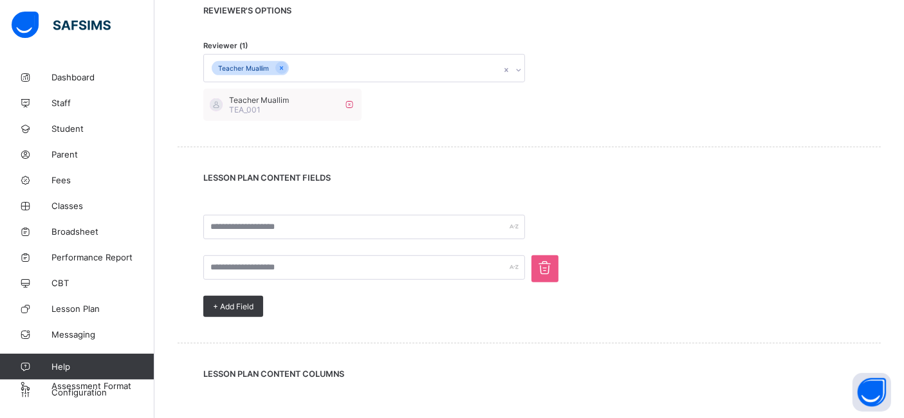
click at [547, 274] on icon at bounding box center [545, 268] width 21 height 18
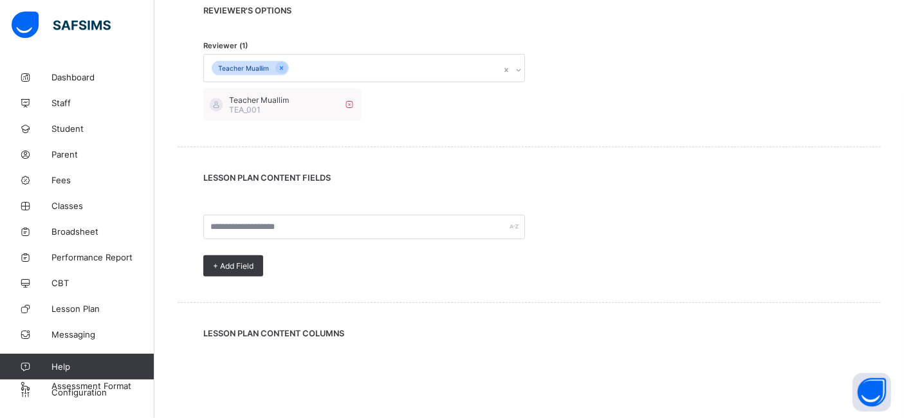
scroll to position [700, 0]
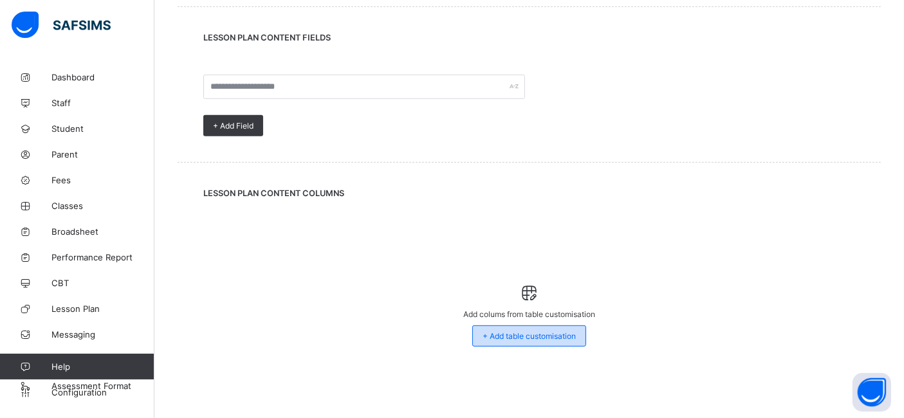
click at [548, 339] on span "+ Add table customisation" at bounding box center [529, 337] width 93 height 10
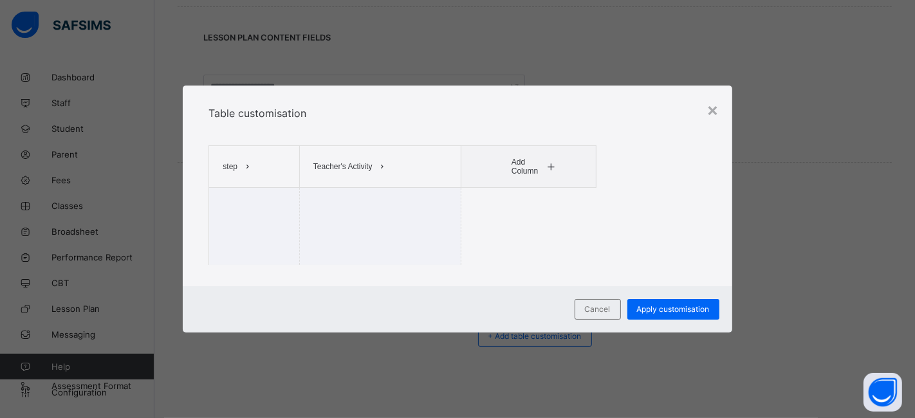
click at [245, 168] on icon at bounding box center [248, 167] width 10 height 8
click at [248, 232] on li "Duration" at bounding box center [250, 232] width 66 height 19
click at [593, 312] on span "Cancel" at bounding box center [598, 309] width 26 height 10
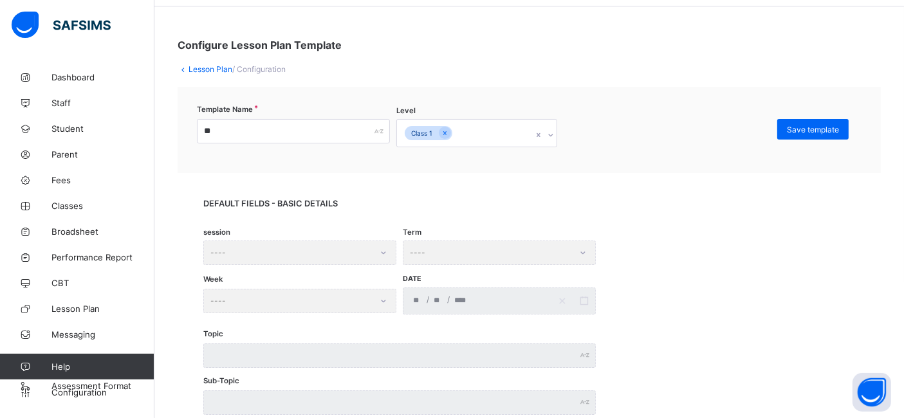
scroll to position [0, 0]
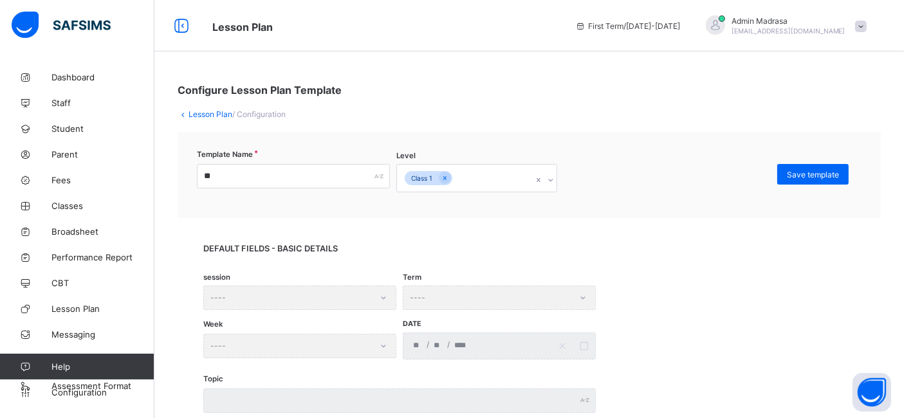
click at [198, 112] on link "Lesson Plan" at bounding box center [211, 114] width 44 height 10
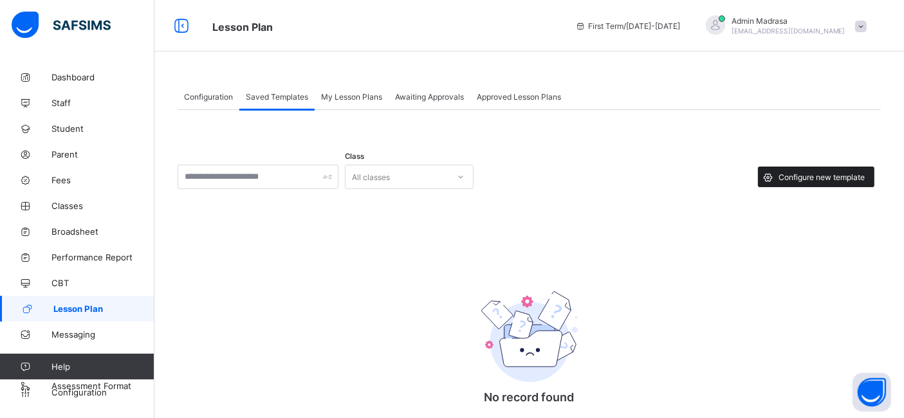
click at [807, 176] on span "Configure new template" at bounding box center [822, 178] width 86 height 10
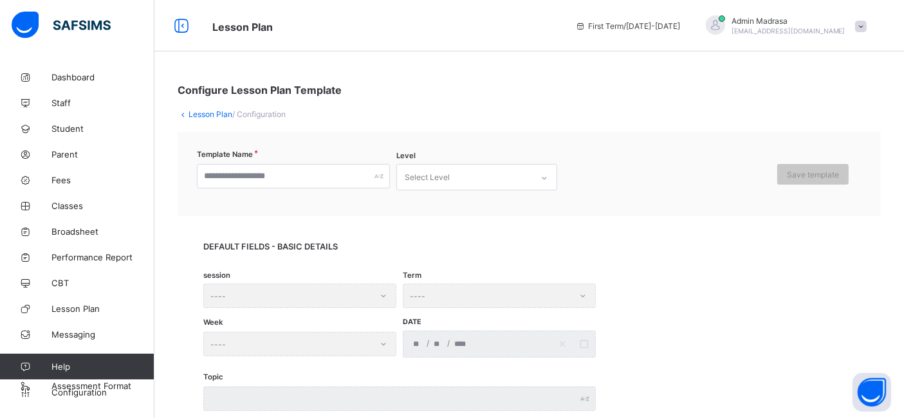
click at [200, 115] on link "Lesson Plan" at bounding box center [211, 114] width 44 height 10
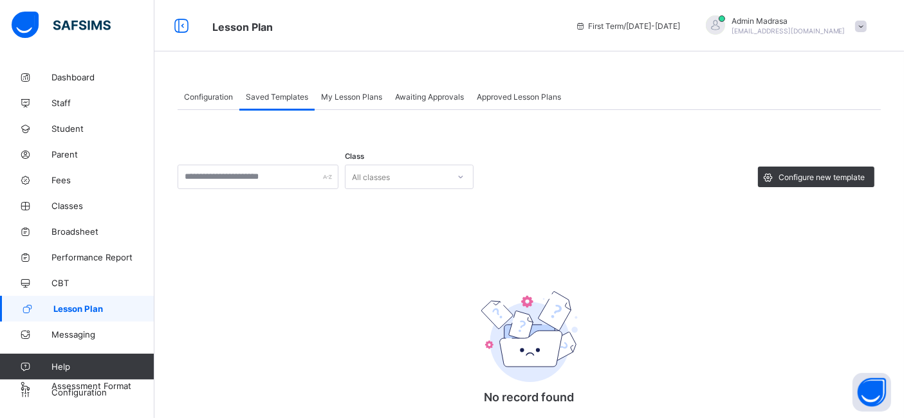
click at [341, 95] on span "My Lesson Plans" at bounding box center [351, 97] width 61 height 10
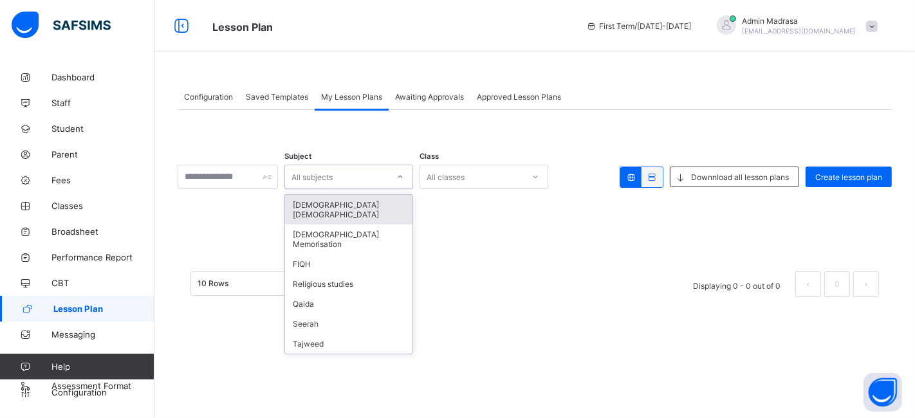
click at [333, 173] on div "All subjects" at bounding box center [312, 177] width 41 height 24
click at [371, 198] on div "Nazrah Quran" at bounding box center [348, 210] width 127 height 30
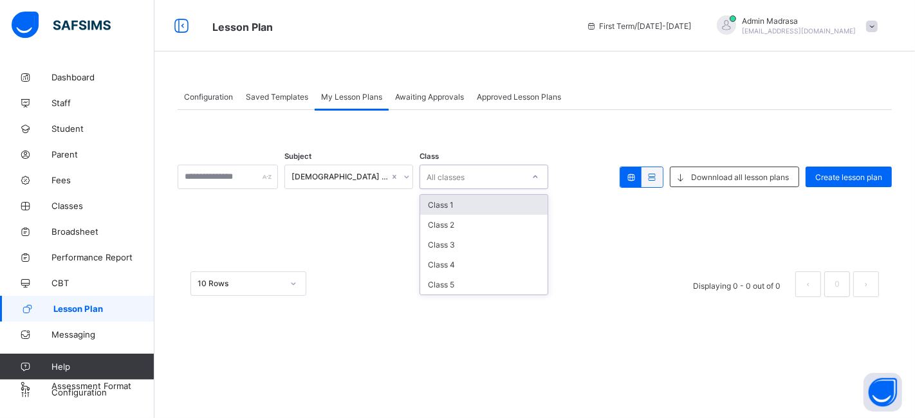
click at [465, 178] on div "All classes" at bounding box center [446, 177] width 38 height 24
click at [465, 210] on div "Class 1" at bounding box center [483, 205] width 127 height 20
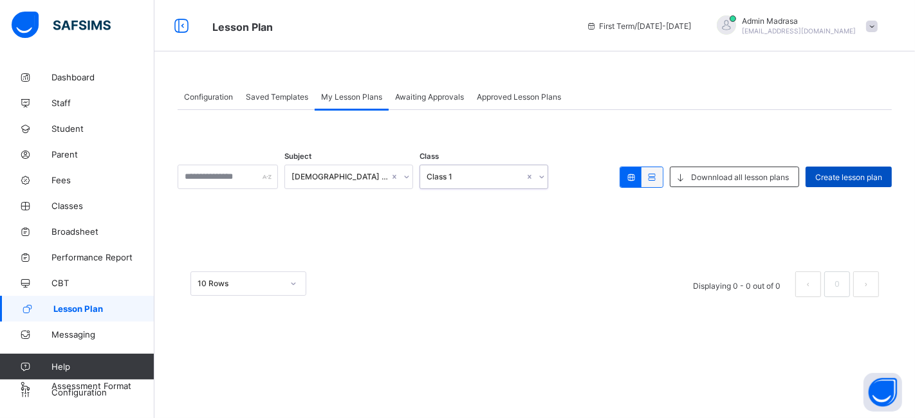
click at [842, 173] on span "Create lesson plan" at bounding box center [849, 178] width 67 height 10
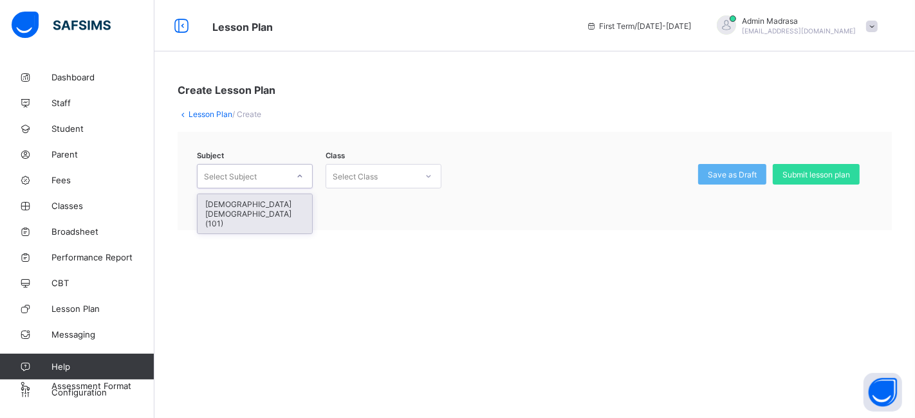
click at [281, 176] on div "Select Subject" at bounding box center [243, 176] width 90 height 18
click at [270, 200] on div "Nazrah Quran (101)" at bounding box center [255, 213] width 115 height 39
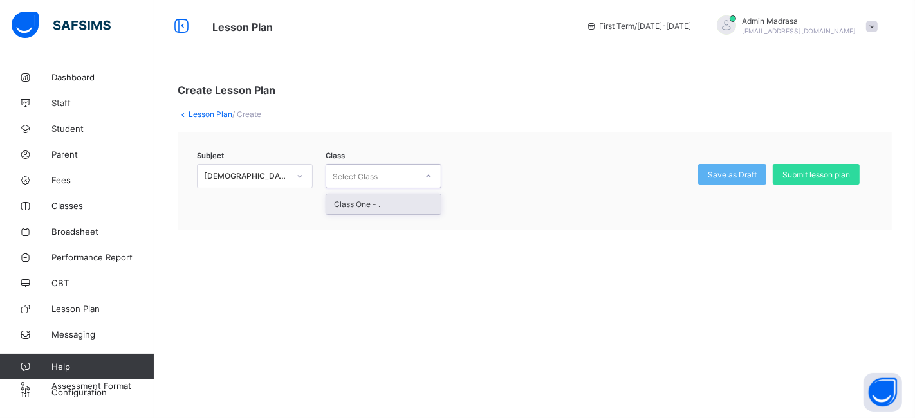
click at [370, 176] on div "Select Class" at bounding box center [355, 176] width 45 height 24
click at [370, 205] on div "Class One - ." at bounding box center [383, 204] width 115 height 20
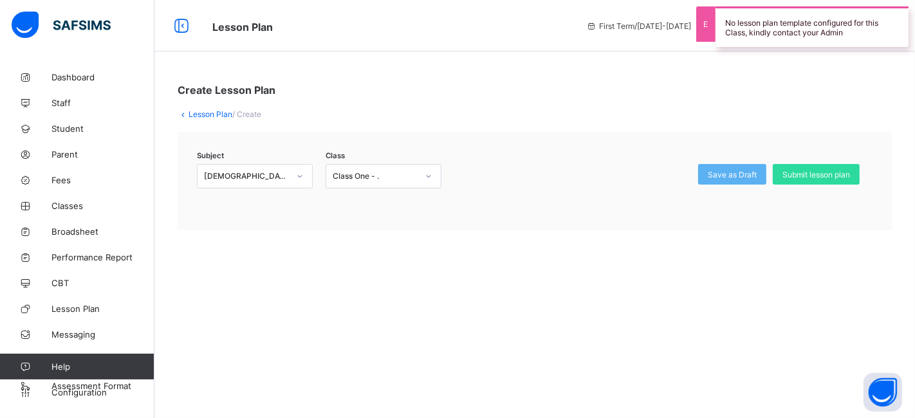
click at [214, 111] on link "Lesson Plan" at bounding box center [211, 114] width 44 height 10
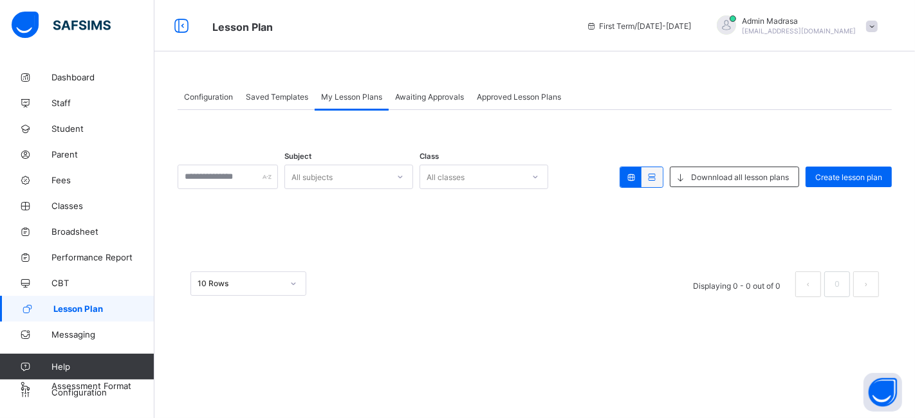
click at [217, 100] on span "Configuration" at bounding box center [208, 97] width 49 height 10
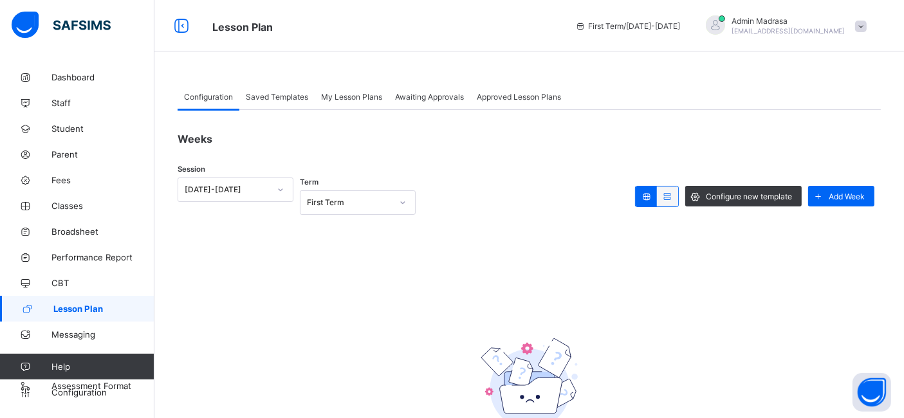
click at [673, 198] on icon at bounding box center [667, 197] width 11 height 10
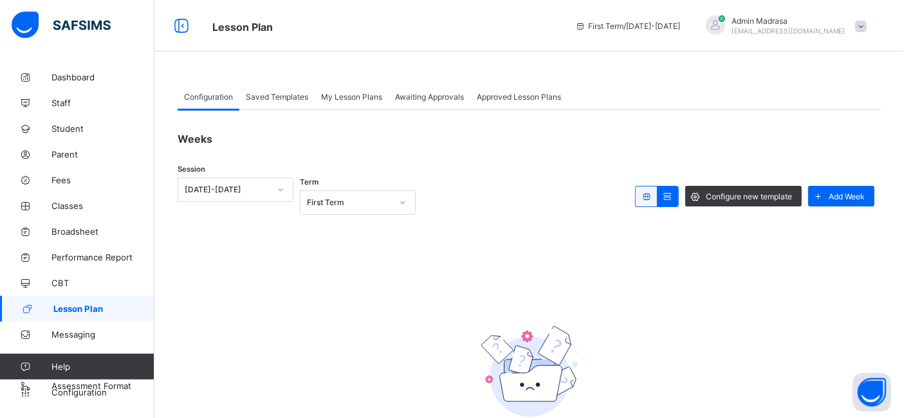
click at [652, 198] on icon at bounding box center [646, 197] width 11 height 10
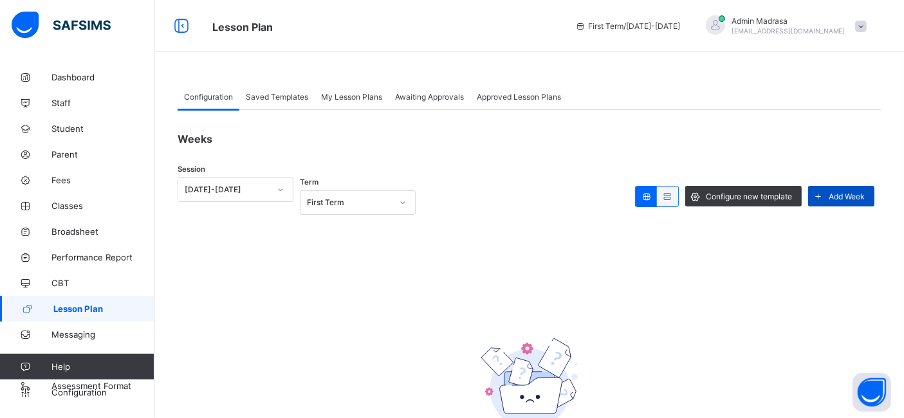
click at [848, 193] on span "Add Week" at bounding box center [847, 197] width 36 height 10
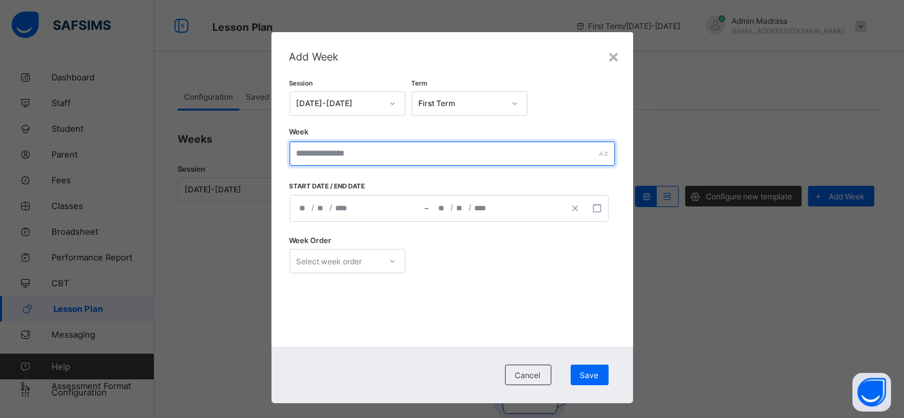
click at [317, 150] on input "text" at bounding box center [453, 154] width 326 height 24
type input "*"
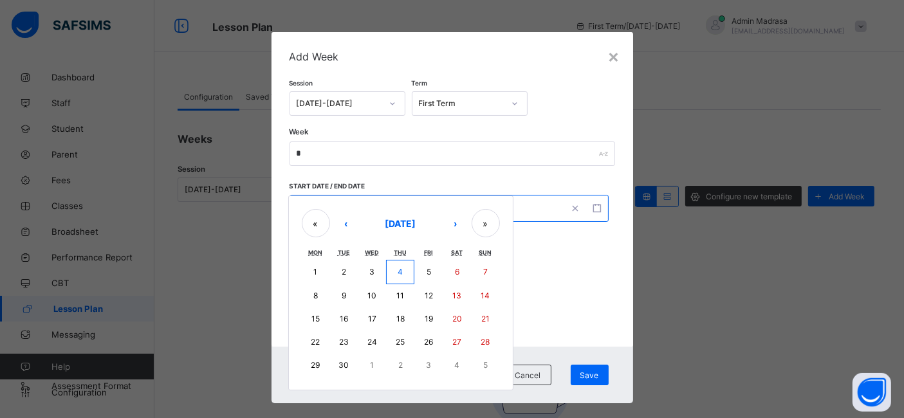
click at [299, 209] on div "/ / – / / « ‹ September 2025 › » Mon Tue Wed Thu Fri Sat Sun 1 2 3 4 5 6 7 8 9 …" at bounding box center [449, 208] width 319 height 27
click at [399, 266] on button "4" at bounding box center [400, 272] width 28 height 24
click at [419, 269] on button "5" at bounding box center [429, 272] width 28 height 24
type input "**********"
type input "*"
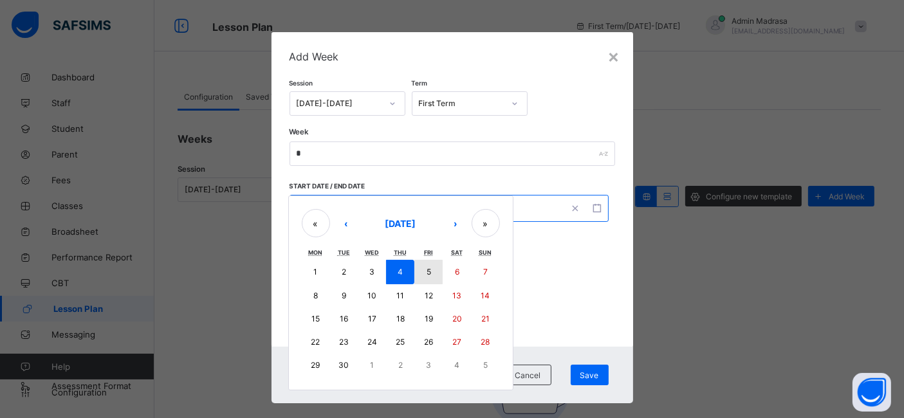
type input "*"
type input "****"
type input "**********"
type input "*"
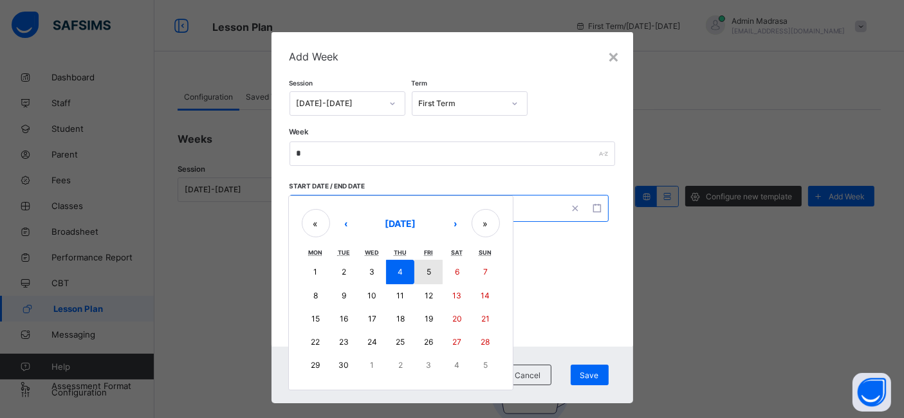
type input "****"
click at [460, 207] on div "**********" at bounding box center [449, 208] width 319 height 27
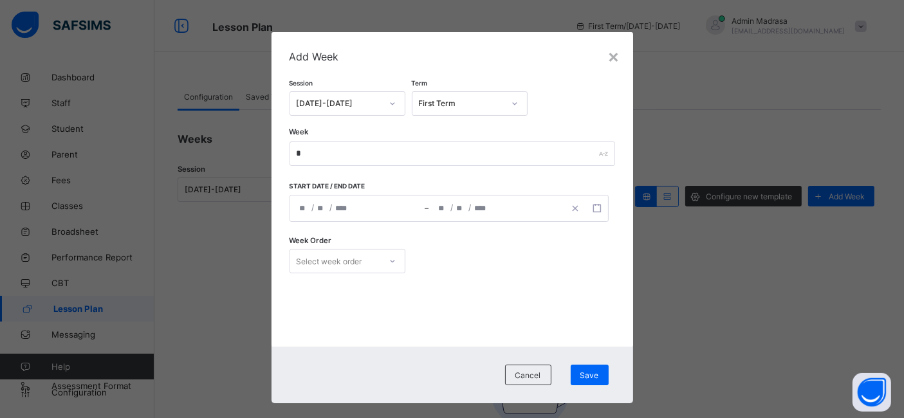
click at [391, 188] on span "Start date / End date" at bounding box center [360, 186] width 141 height 8
click at [330, 210] on span "/" at bounding box center [331, 207] width 3 height 11
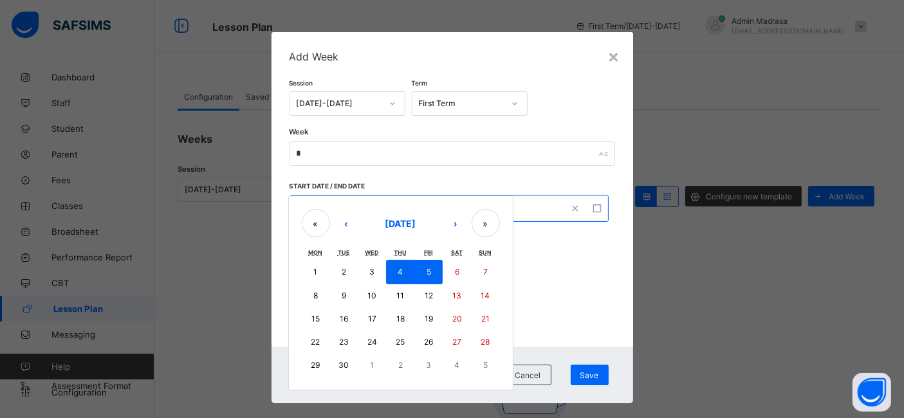
click at [302, 215] on div "**********" at bounding box center [449, 208] width 319 height 27
click at [306, 290] on button "8" at bounding box center [316, 296] width 28 height 23
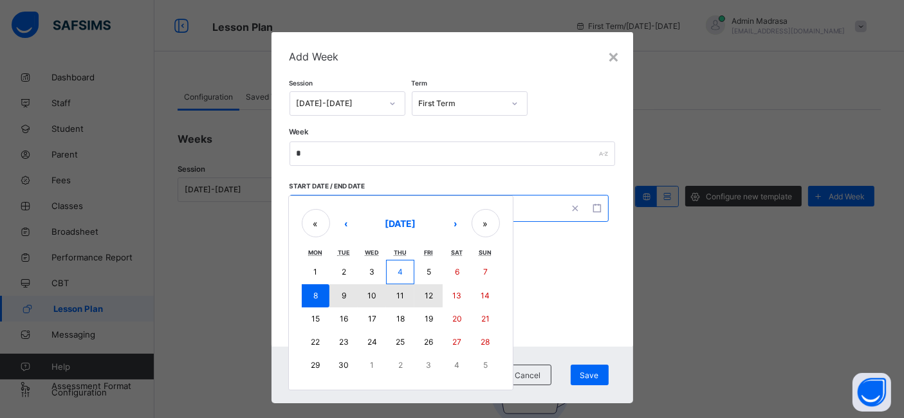
click at [425, 292] on abbr "12" at bounding box center [429, 296] width 8 height 10
type input "**********"
type input "*"
type input "**********"
type input "**"
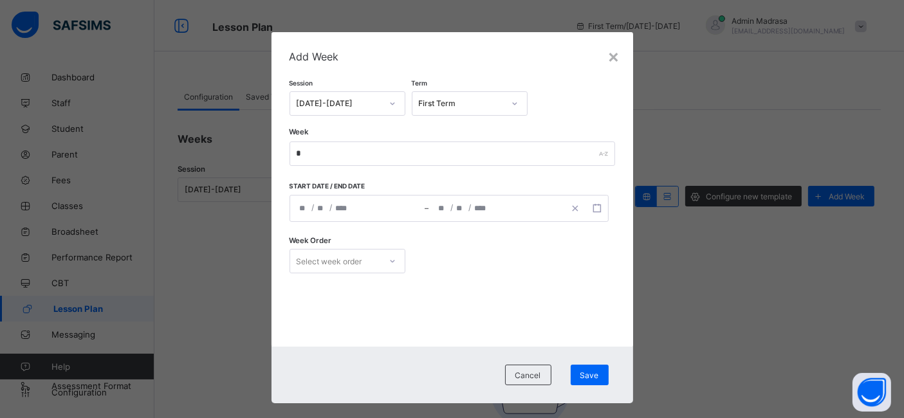
scroll to position [16, 0]
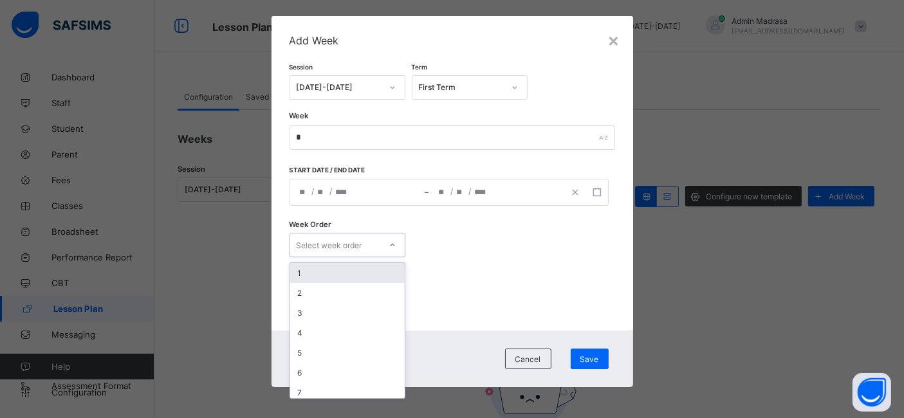
click at [359, 257] on div "Week Order option 1 focused, 1 of 15. 15 results available. Use Up and Down to …" at bounding box center [453, 245] width 326 height 53
click at [326, 275] on div "1" at bounding box center [347, 273] width 115 height 20
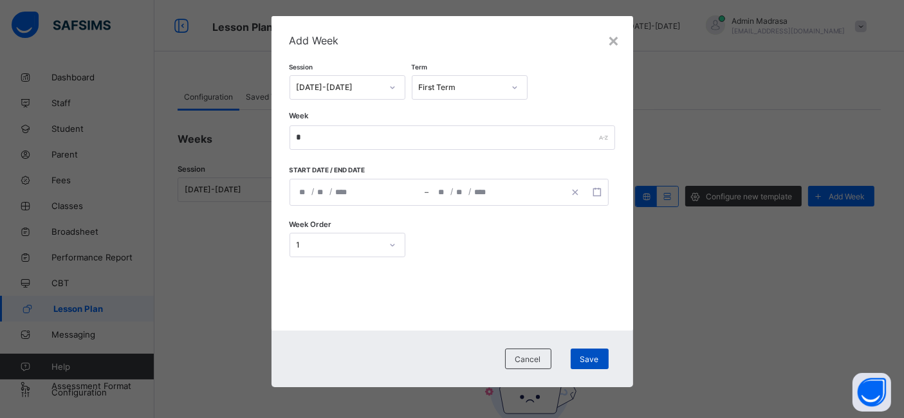
click at [583, 362] on span "Save" at bounding box center [590, 360] width 19 height 10
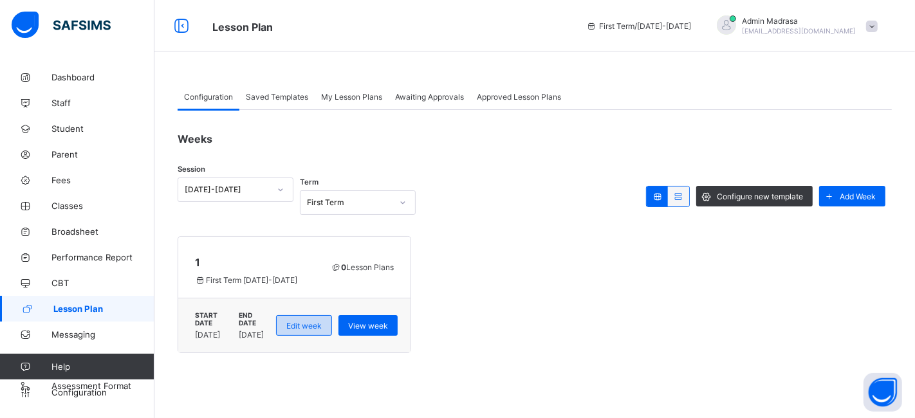
click at [322, 321] on span "Edit week" at bounding box center [303, 326] width 35 height 10
type input "*"
type input "**********"
type input "*"
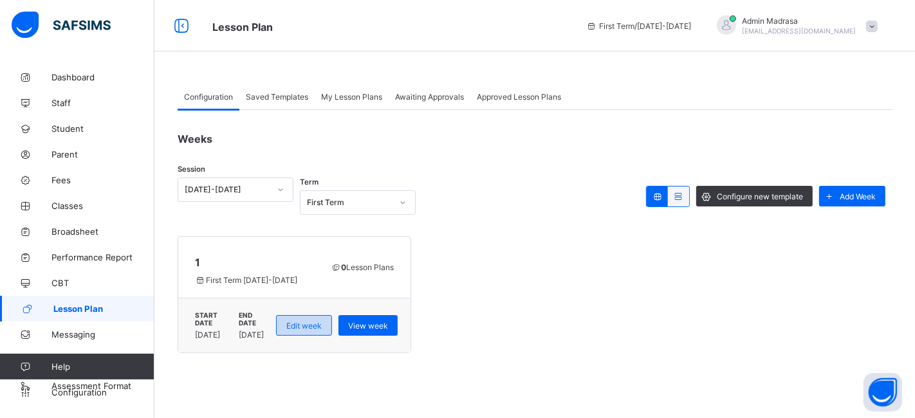
type input "****"
type input "**********"
type input "*"
type input "**"
type input "****"
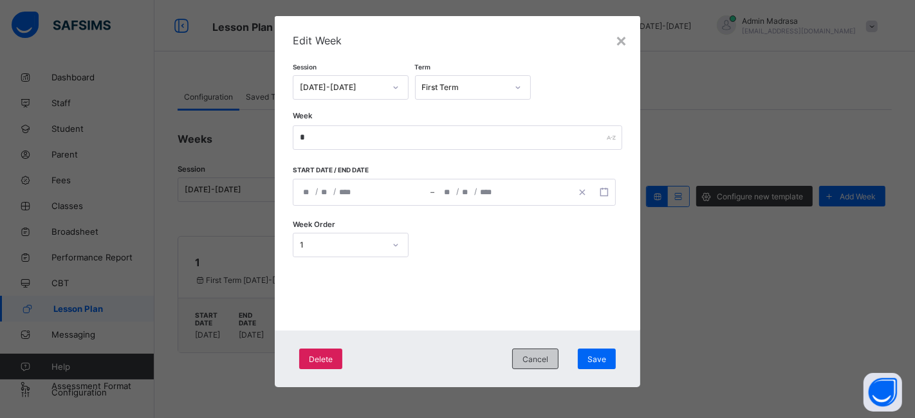
click at [544, 359] on span "Cancel" at bounding box center [536, 360] width 26 height 10
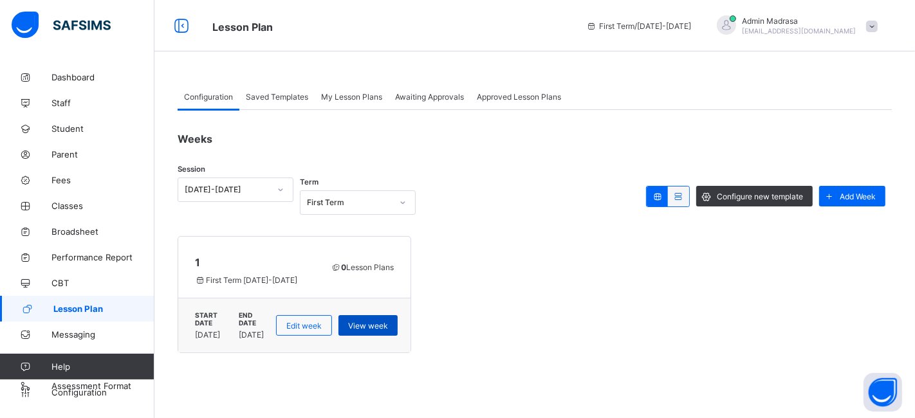
click at [388, 321] on span "View week" at bounding box center [368, 326] width 40 height 10
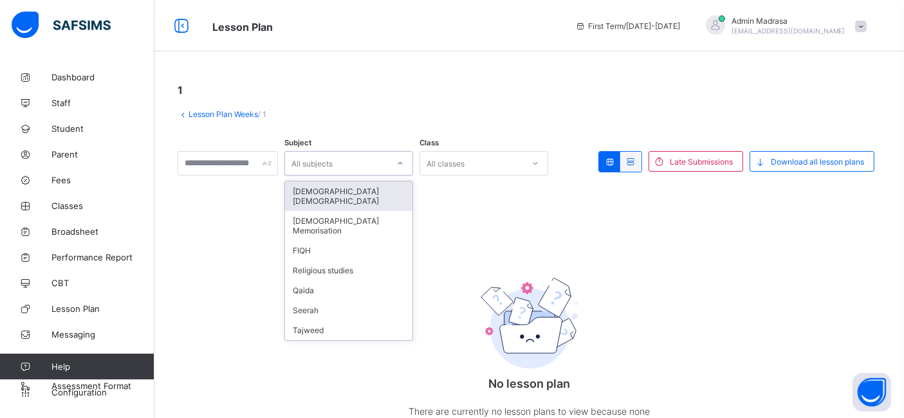
click at [355, 164] on div "All subjects" at bounding box center [336, 163] width 103 height 18
click at [348, 186] on div "Nazrah Quran" at bounding box center [348, 197] width 127 height 30
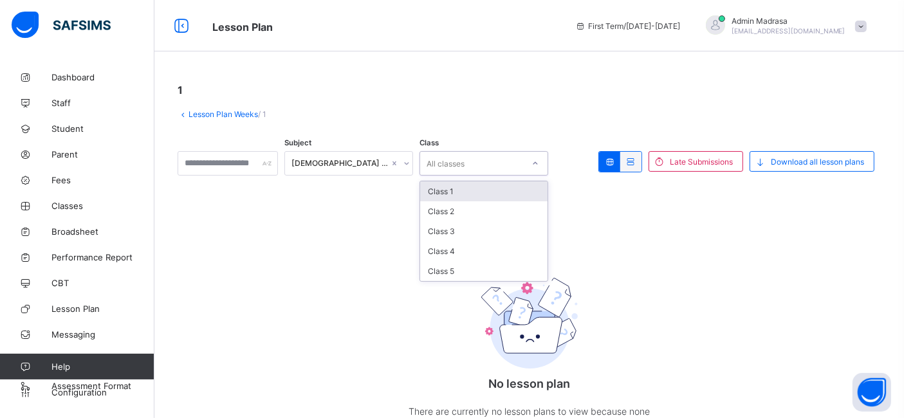
drag, startPoint x: 485, startPoint y: 163, endPoint x: 463, endPoint y: 193, distance: 37.3
click at [463, 176] on div "option Class 1 focused, 1 of 5. 5 results available. Use Up and Down to choose …" at bounding box center [484, 163] width 129 height 24
click at [463, 193] on div "Class 1" at bounding box center [483, 192] width 127 height 20
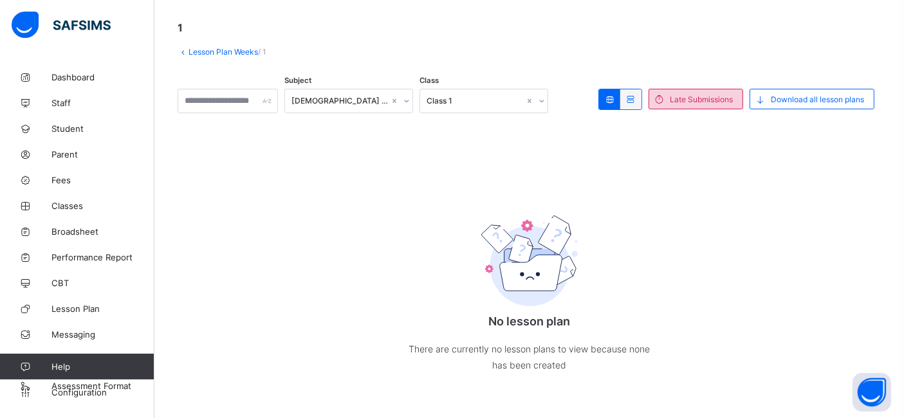
click at [699, 100] on span "Late Submissions" at bounding box center [701, 100] width 63 height 10
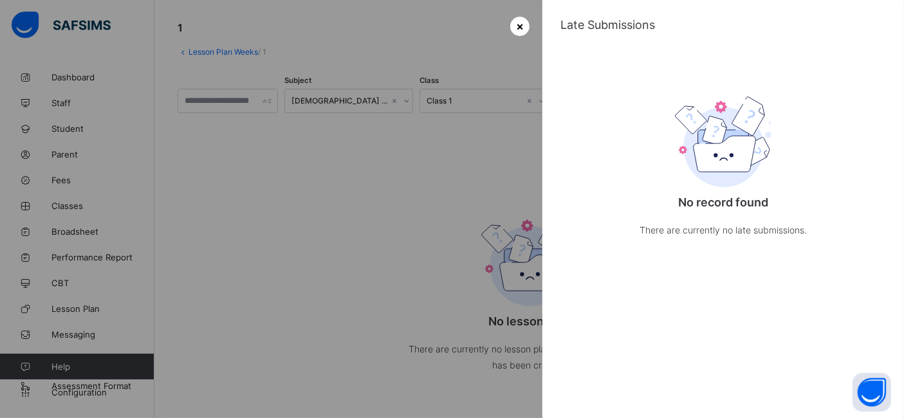
click at [518, 21] on span "×" at bounding box center [520, 26] width 8 height 14
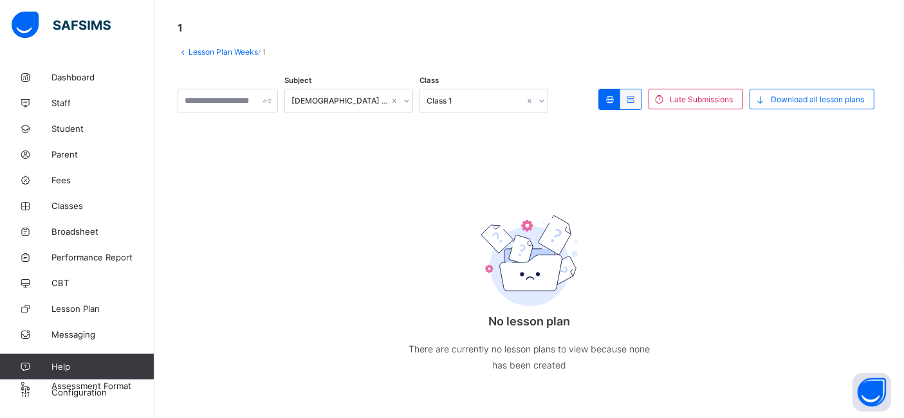
click at [207, 51] on link "Lesson Plan Weeks" at bounding box center [224, 52] width 70 height 10
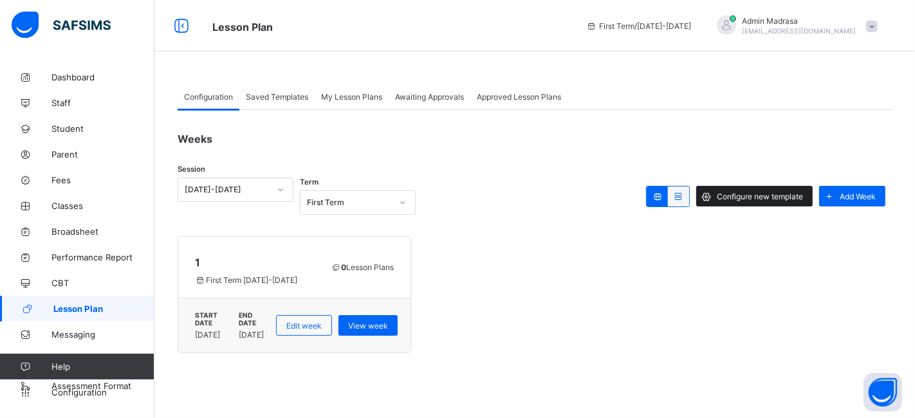
click at [757, 194] on span "Configure new template" at bounding box center [760, 197] width 86 height 10
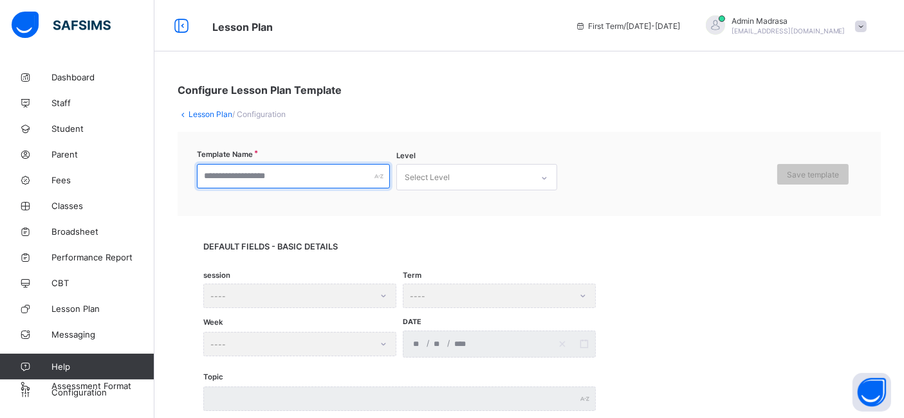
click at [313, 174] on input "text" at bounding box center [293, 176] width 193 height 24
type input "***"
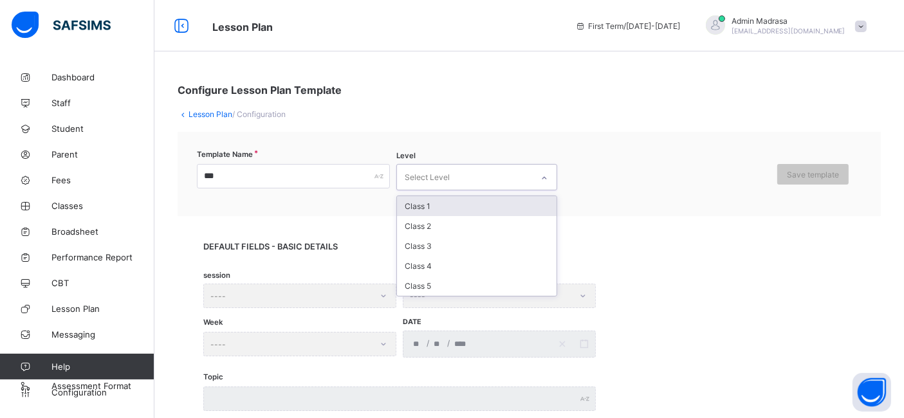
click at [414, 183] on div "Select Level" at bounding box center [427, 177] width 45 height 24
click at [430, 202] on div "Class 1" at bounding box center [477, 206] width 160 height 20
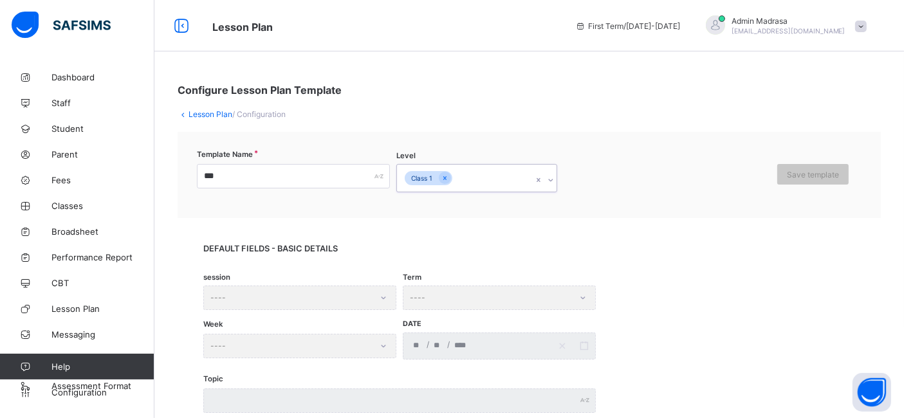
click at [210, 115] on link "Lesson Plan" at bounding box center [211, 114] width 44 height 10
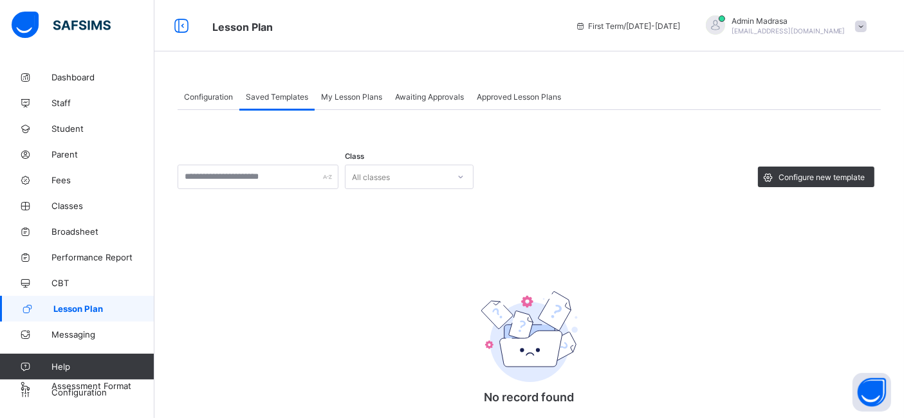
click at [624, 284] on div "No record found There are currently no saved templated, click the button below …" at bounding box center [529, 375] width 257 height 239
click at [213, 93] on span "Configuration" at bounding box center [208, 97] width 49 height 10
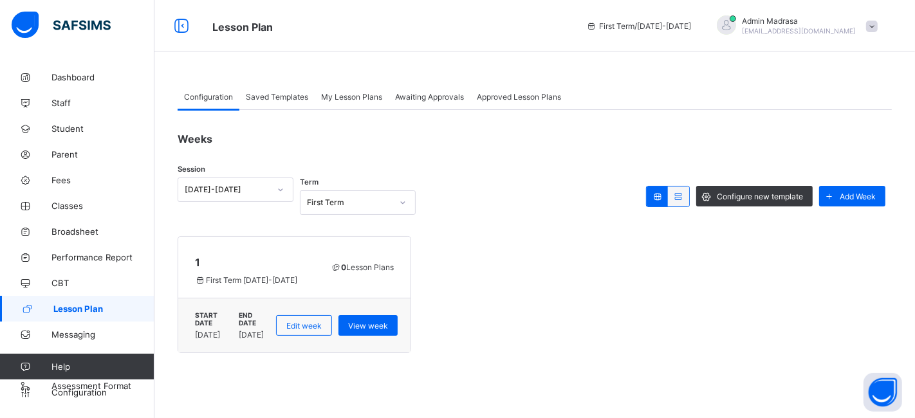
click at [357, 276] on div "0 Lesson Plans" at bounding box center [362, 267] width 71 height 23
click at [320, 251] on div "1 First Term 2024-2025" at bounding box center [255, 267] width 129 height 35
click at [389, 252] on div "1 First Term 2024-2025 0 Lesson Plans" at bounding box center [294, 268] width 232 height 62
click at [395, 264] on span "0 Lesson Plans" at bounding box center [363, 268] width 64 height 10
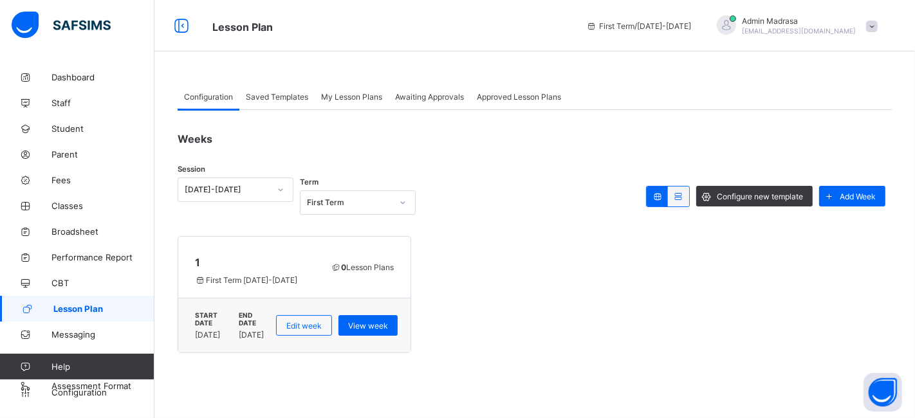
click at [395, 264] on span "0 Lesson Plans" at bounding box center [363, 268] width 64 height 10
click at [322, 321] on span "Edit week" at bounding box center [303, 326] width 35 height 10
type input "*"
type input "**********"
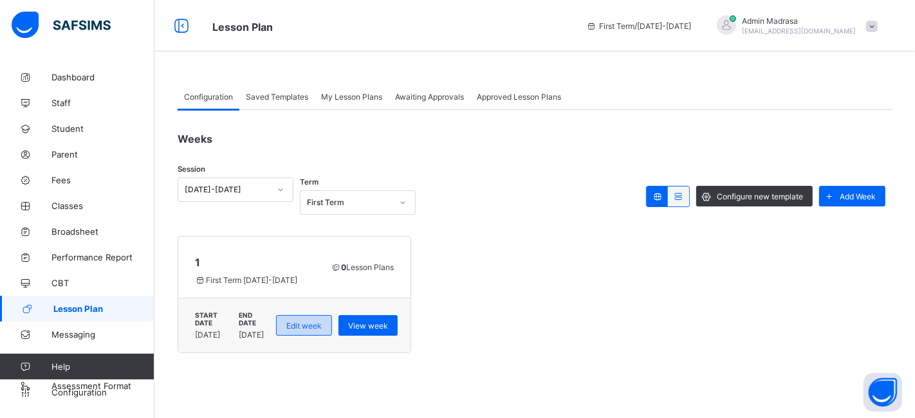
type input "*"
type input "****"
type input "**********"
type input "*"
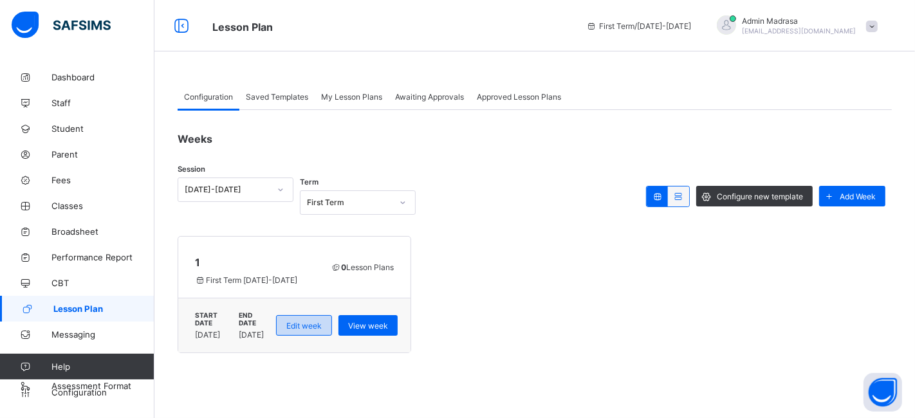
type input "**"
type input "****"
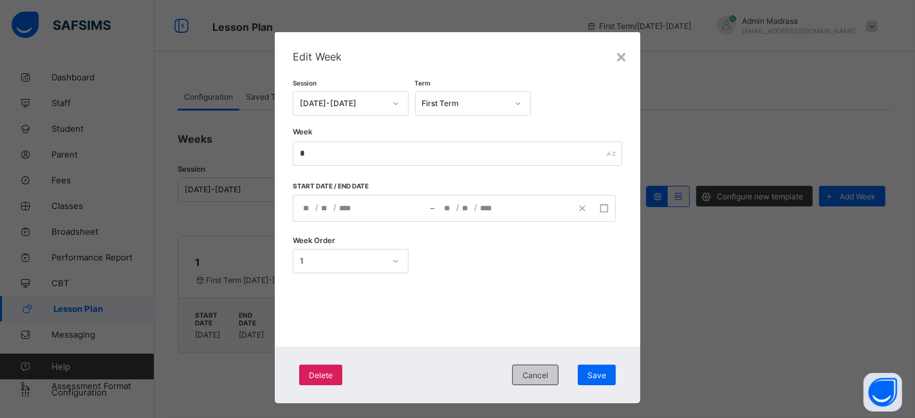
click at [537, 380] on div "Cancel" at bounding box center [535, 375] width 46 height 21
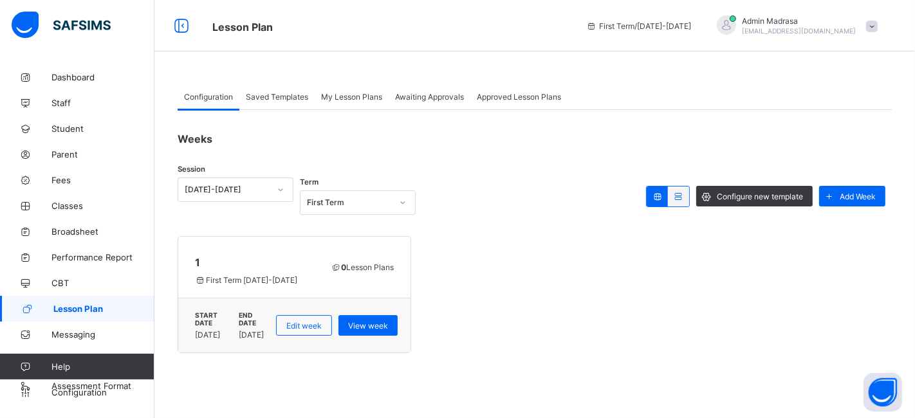
click at [317, 280] on span "First Term 2024-2025" at bounding box center [256, 281] width 122 height 10
click at [395, 270] on span "0 Lesson Plans" at bounding box center [363, 268] width 64 height 10
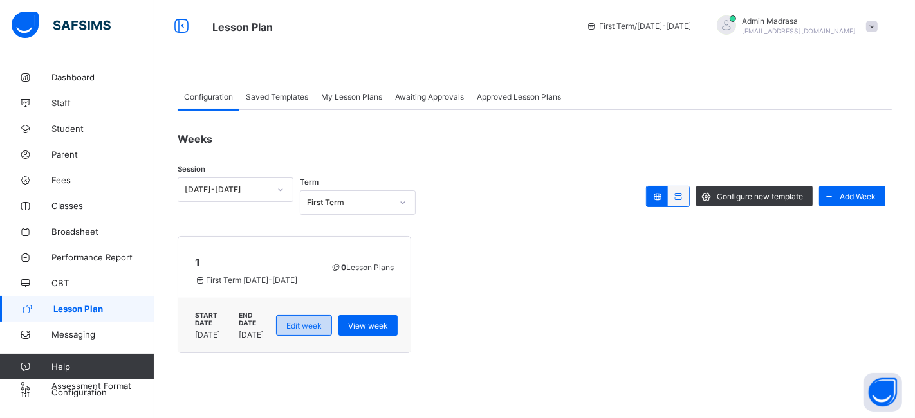
click at [322, 321] on span "Edit week" at bounding box center [303, 326] width 35 height 10
type input "*"
type input "**********"
type input "*"
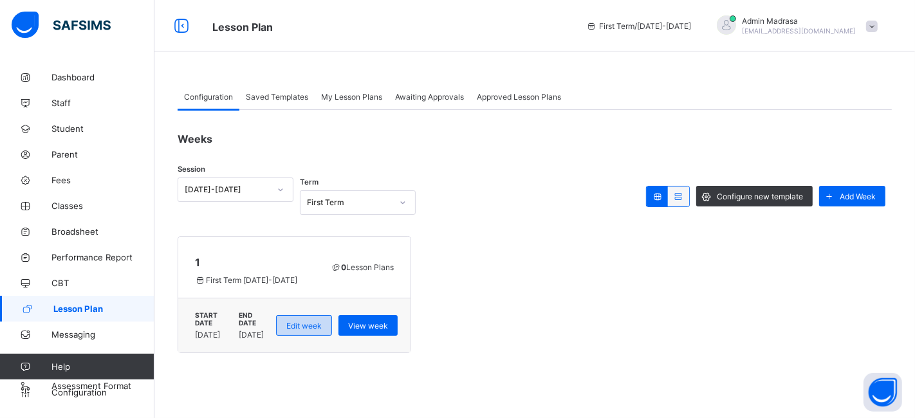
type input "****"
type input "**********"
type input "*"
type input "**"
type input "****"
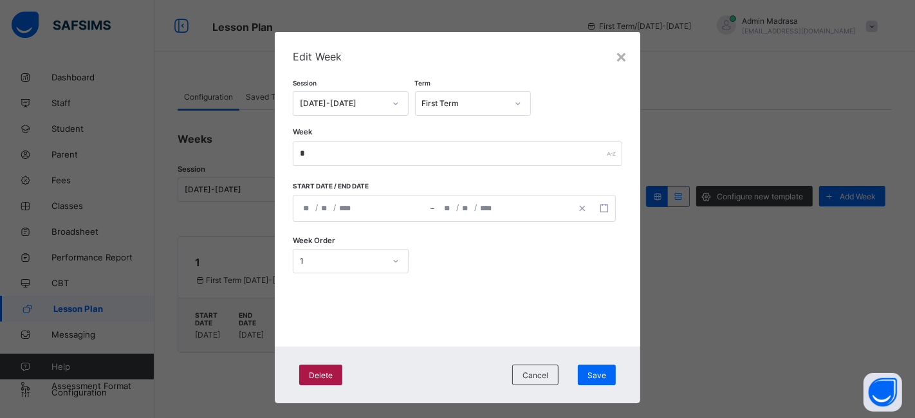
click at [322, 368] on div "Delete" at bounding box center [320, 375] width 43 height 21
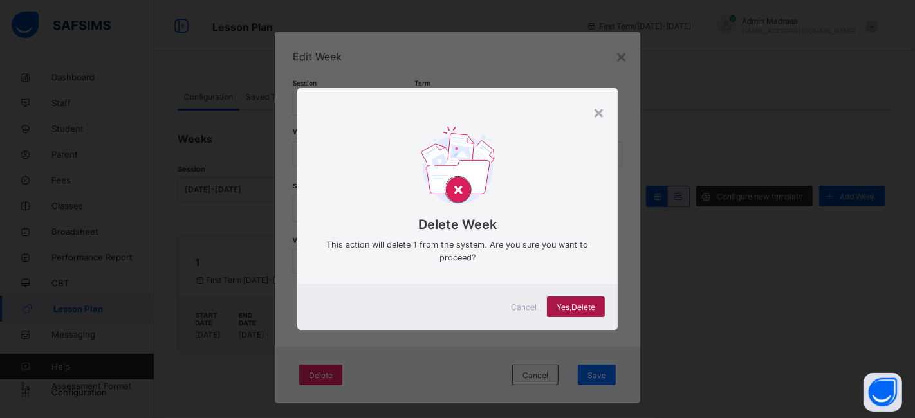
click at [572, 304] on span "Yes, Delete" at bounding box center [576, 308] width 39 height 10
